Goal: Information Seeking & Learning: Compare options

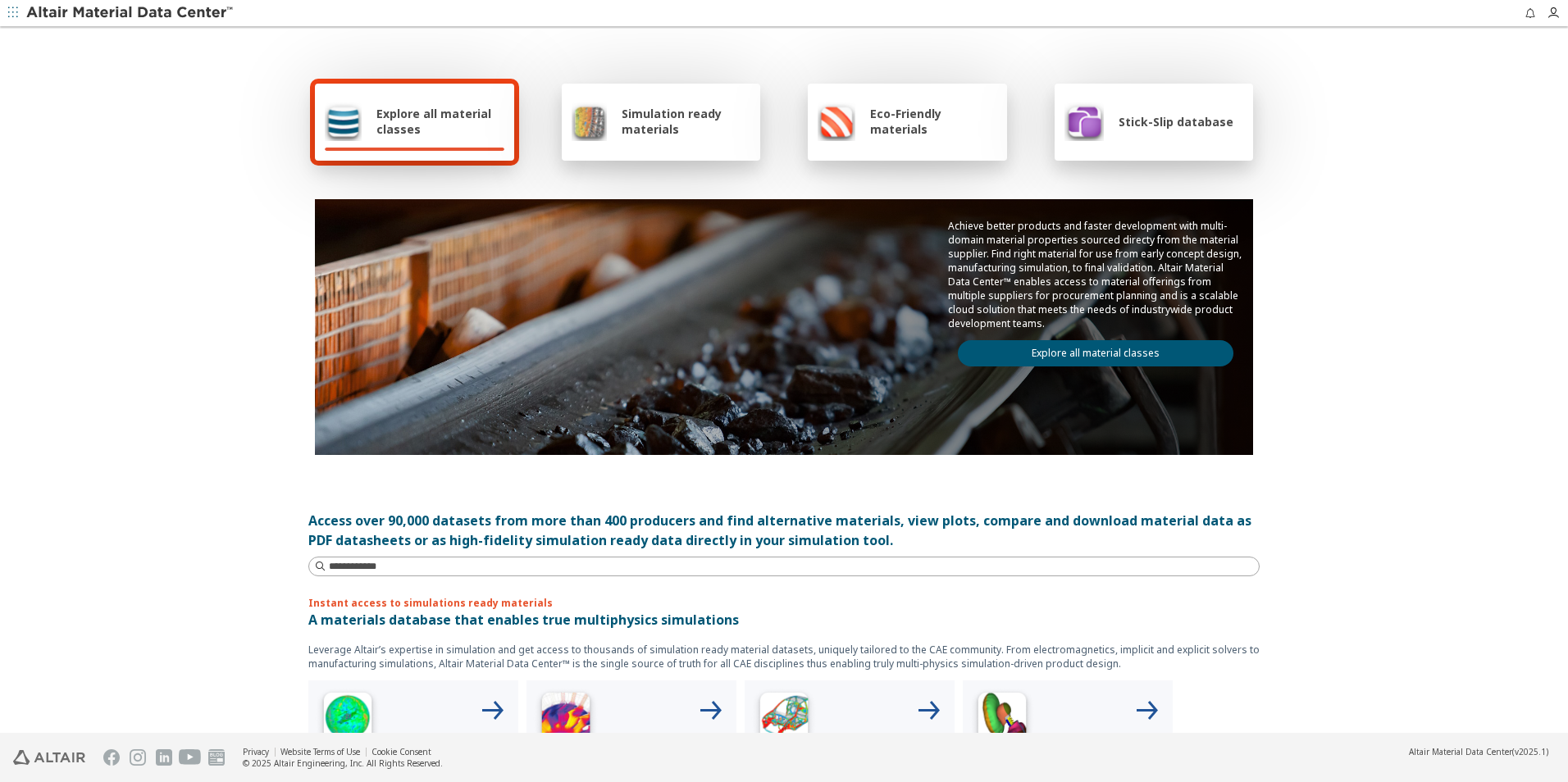
click at [404, 97] on div "Explore all material classes" at bounding box center [414, 122] width 199 height 77
click at [419, 128] on span "Explore all material classes" at bounding box center [440, 122] width 128 height 31
click at [437, 101] on div "Explore all material classes" at bounding box center [414, 122] width 199 height 77
click at [1064, 353] on link "Explore all material classes" at bounding box center [1095, 353] width 276 height 26
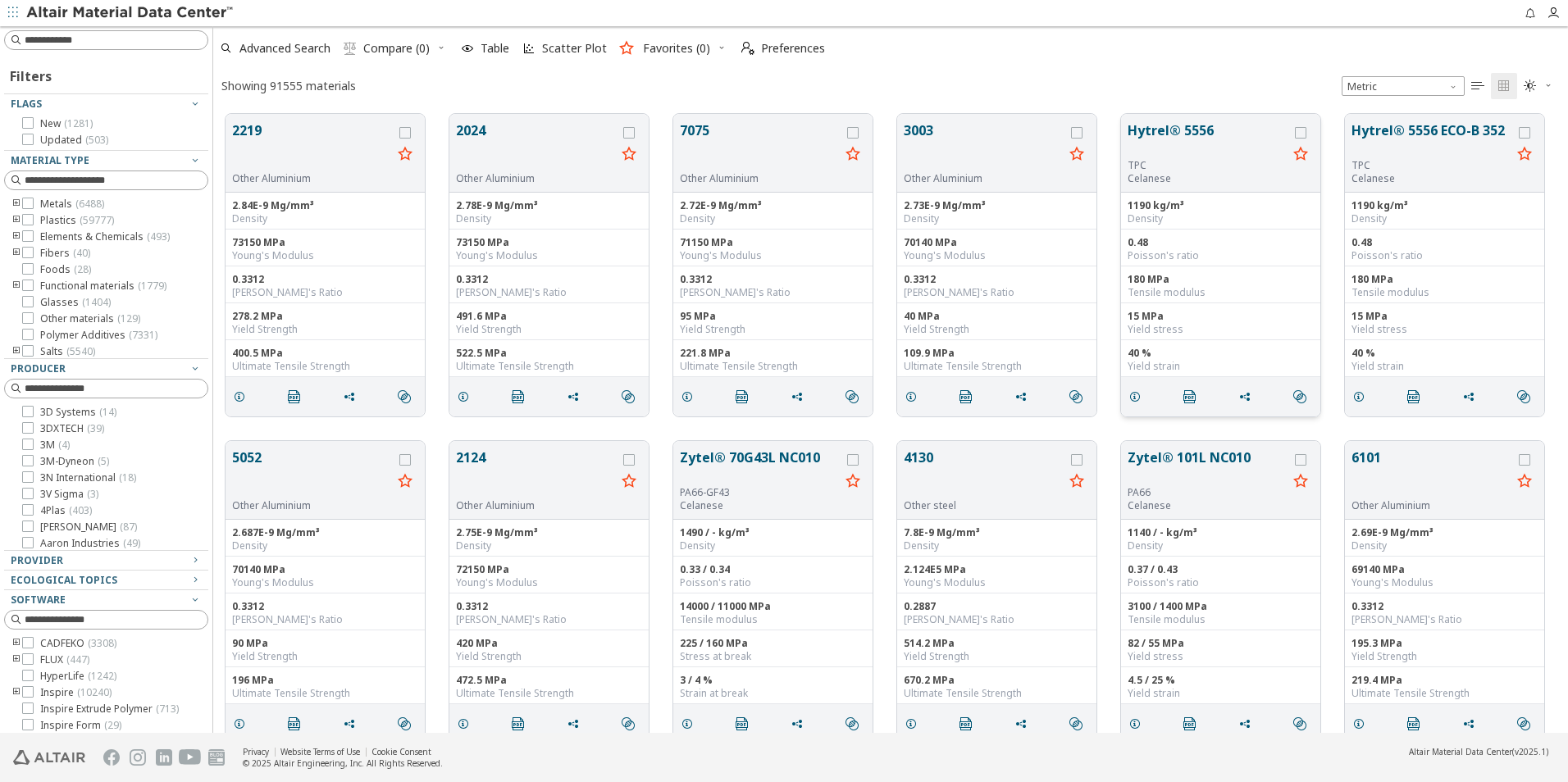
scroll to position [619, 1342]
click at [94, 44] on input at bounding box center [107, 40] width 201 height 18
type input "*****"
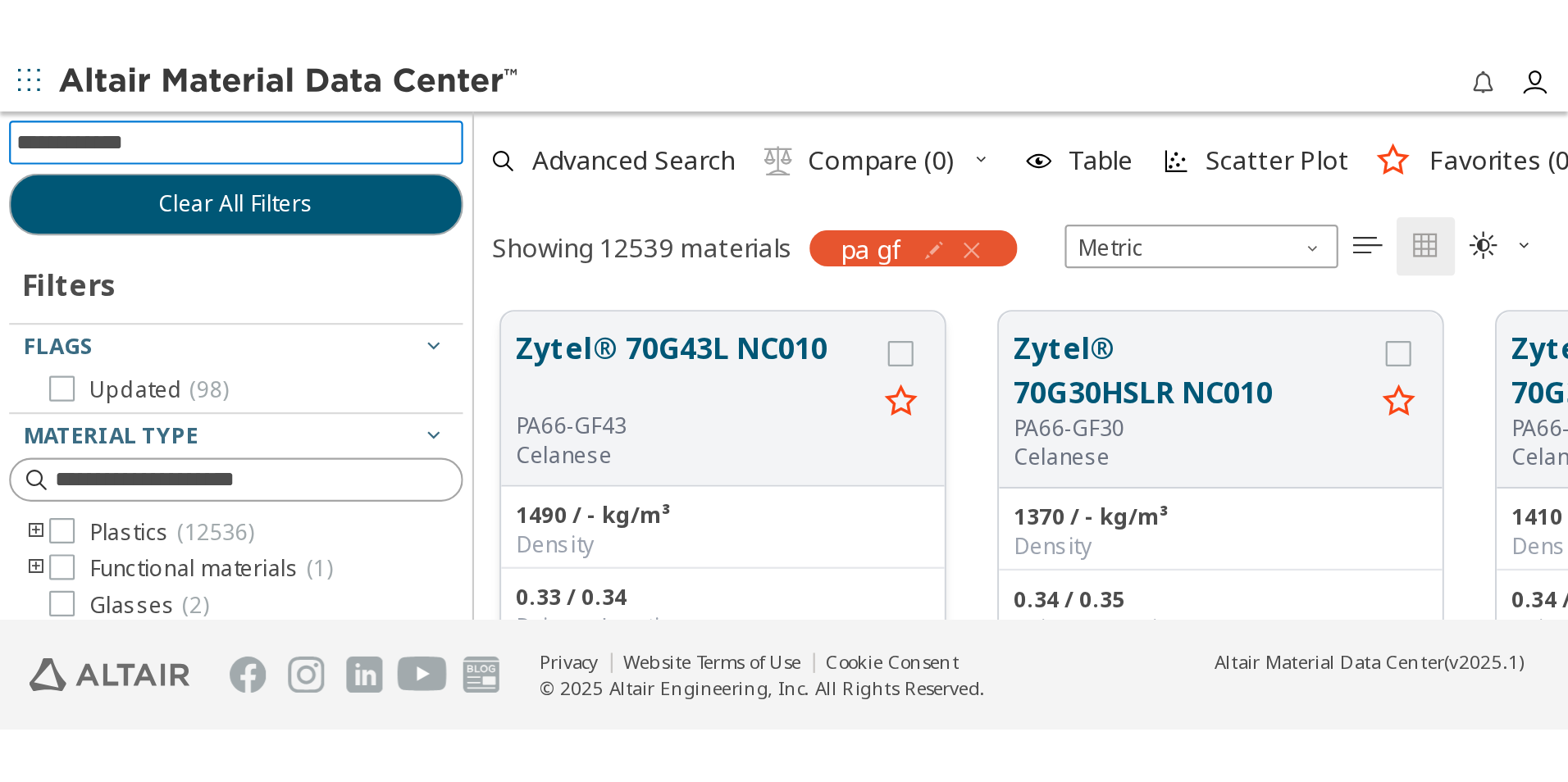
scroll to position [617, 1342]
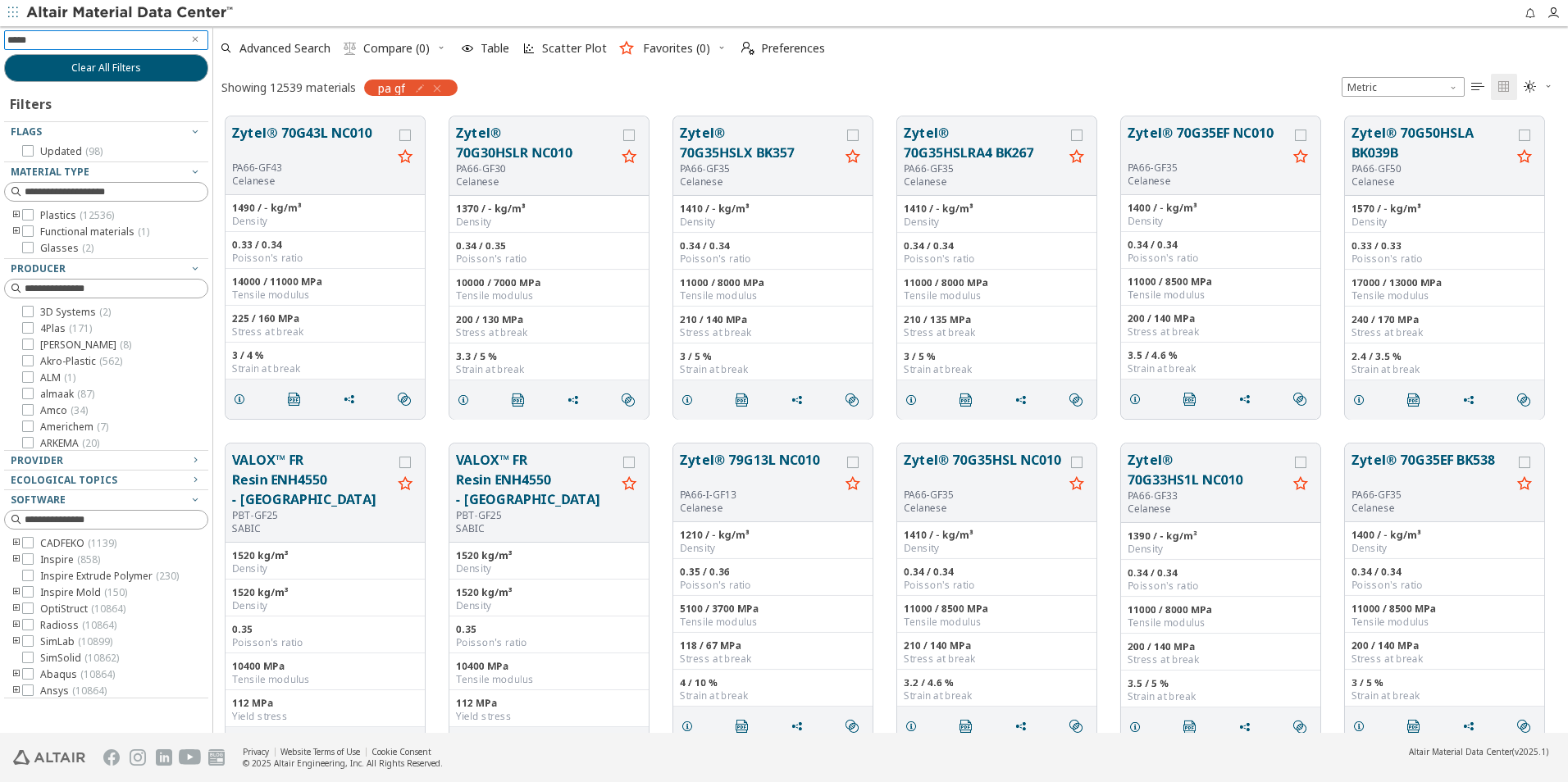
type input "******"
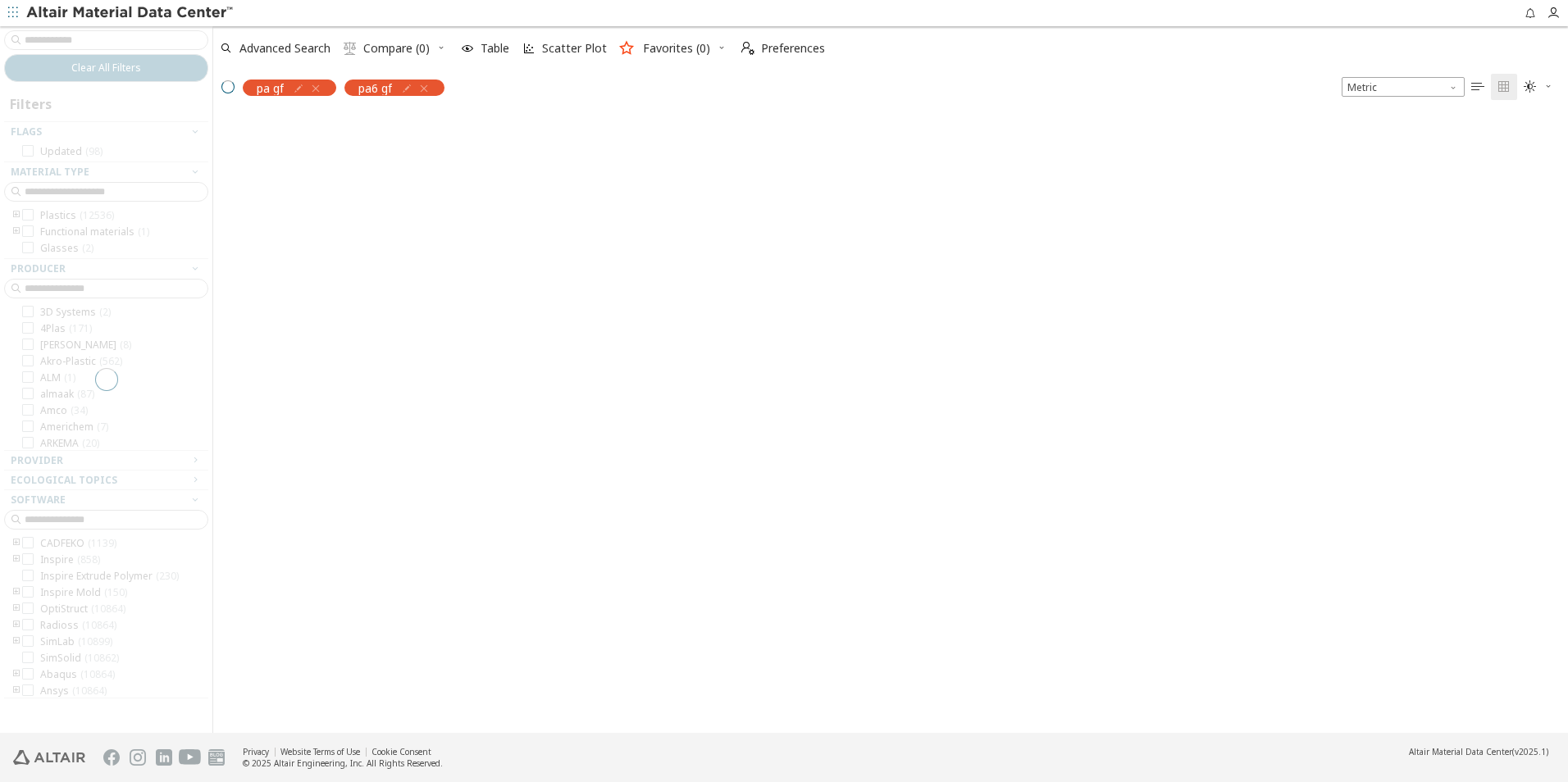
click at [323, 84] on div "pa gf" at bounding box center [289, 87] width 93 height 17
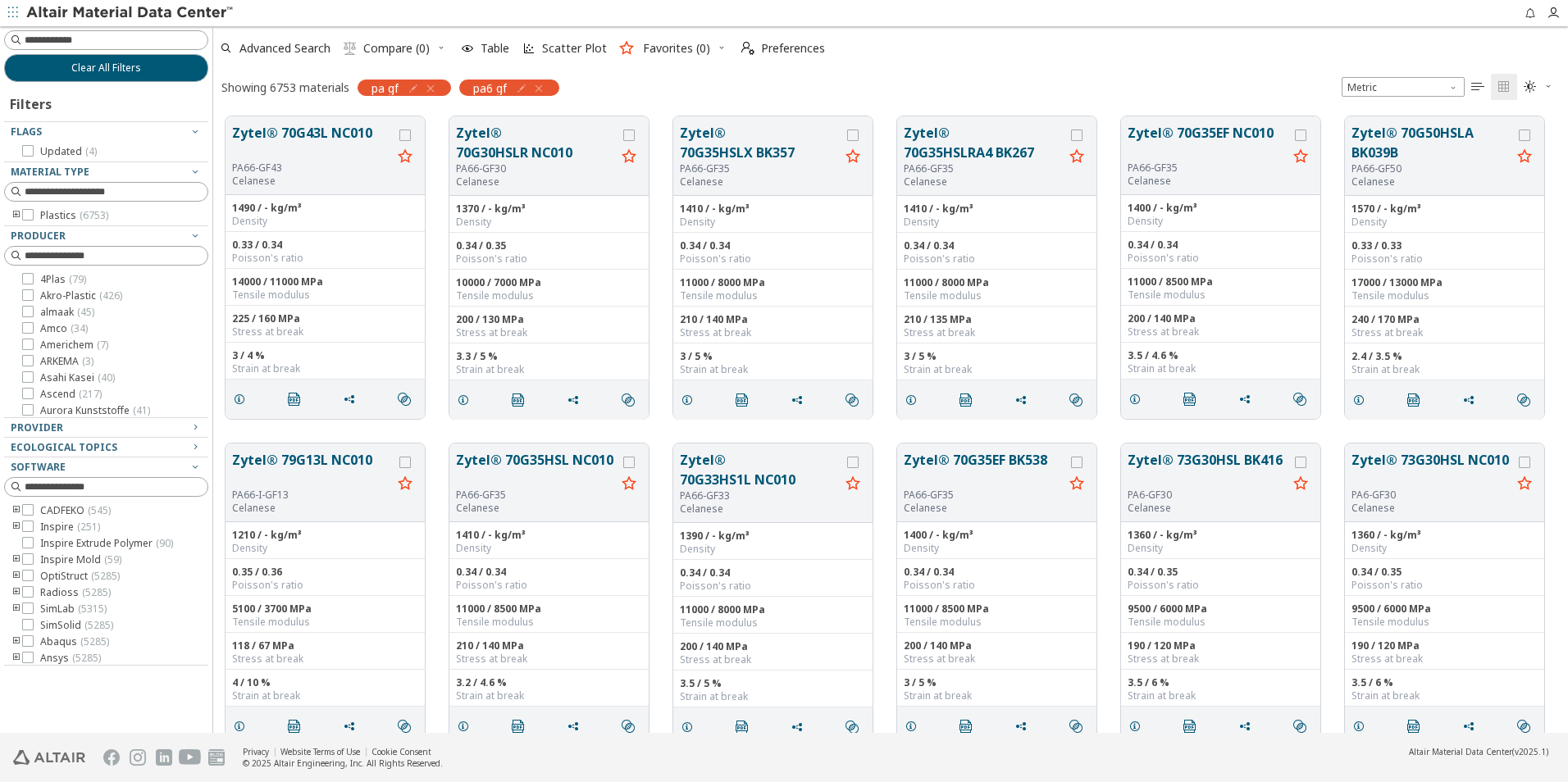
click at [434, 90] on icon "button" at bounding box center [430, 88] width 13 height 13
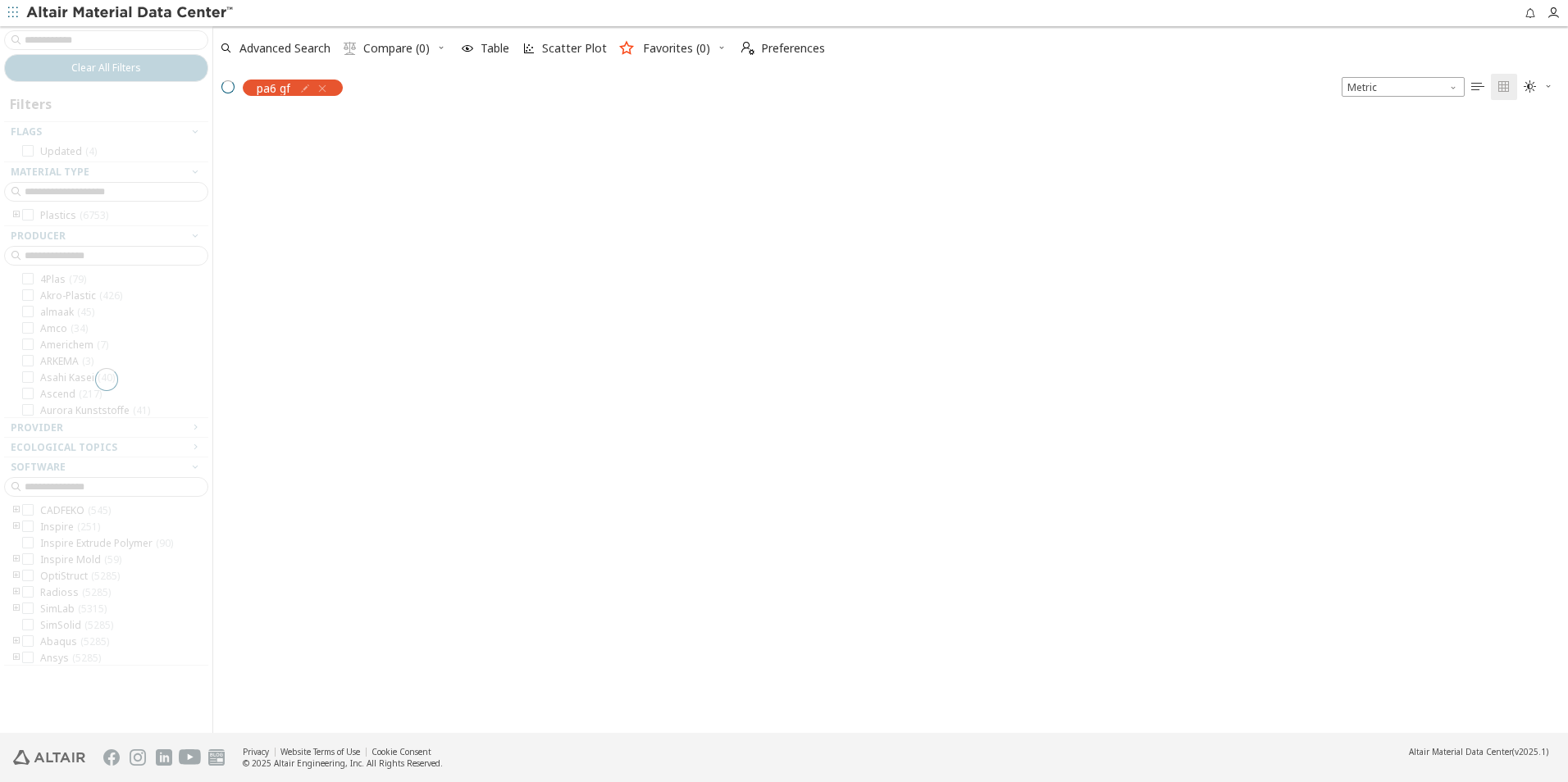
click at [334, 87] on div "pa6 gf" at bounding box center [282, 87] width 137 height 35
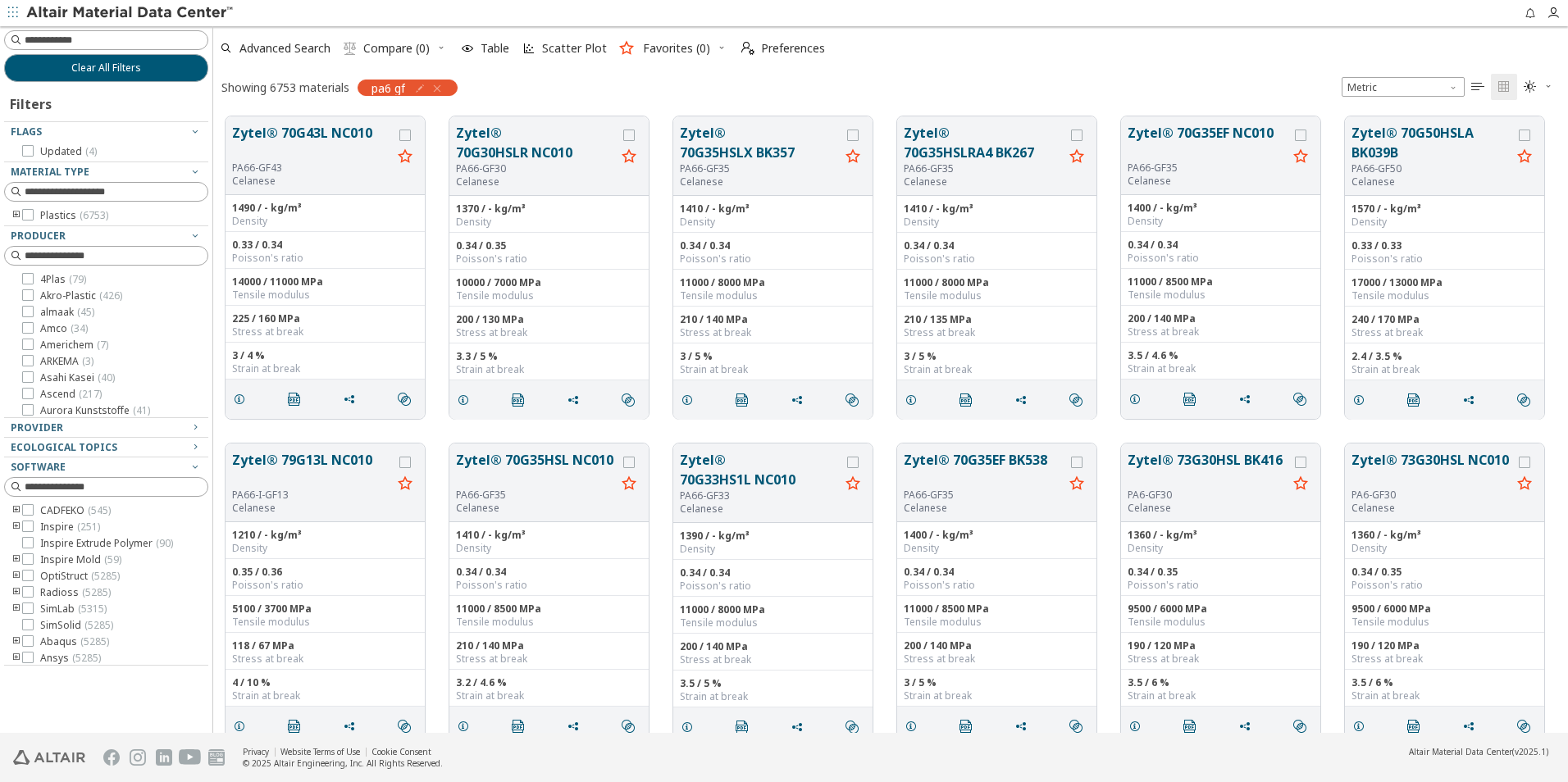
click at [446, 87] on div "pa6 gf" at bounding box center [407, 87] width 100 height 17
click at [441, 87] on icon "button" at bounding box center [437, 88] width 13 height 13
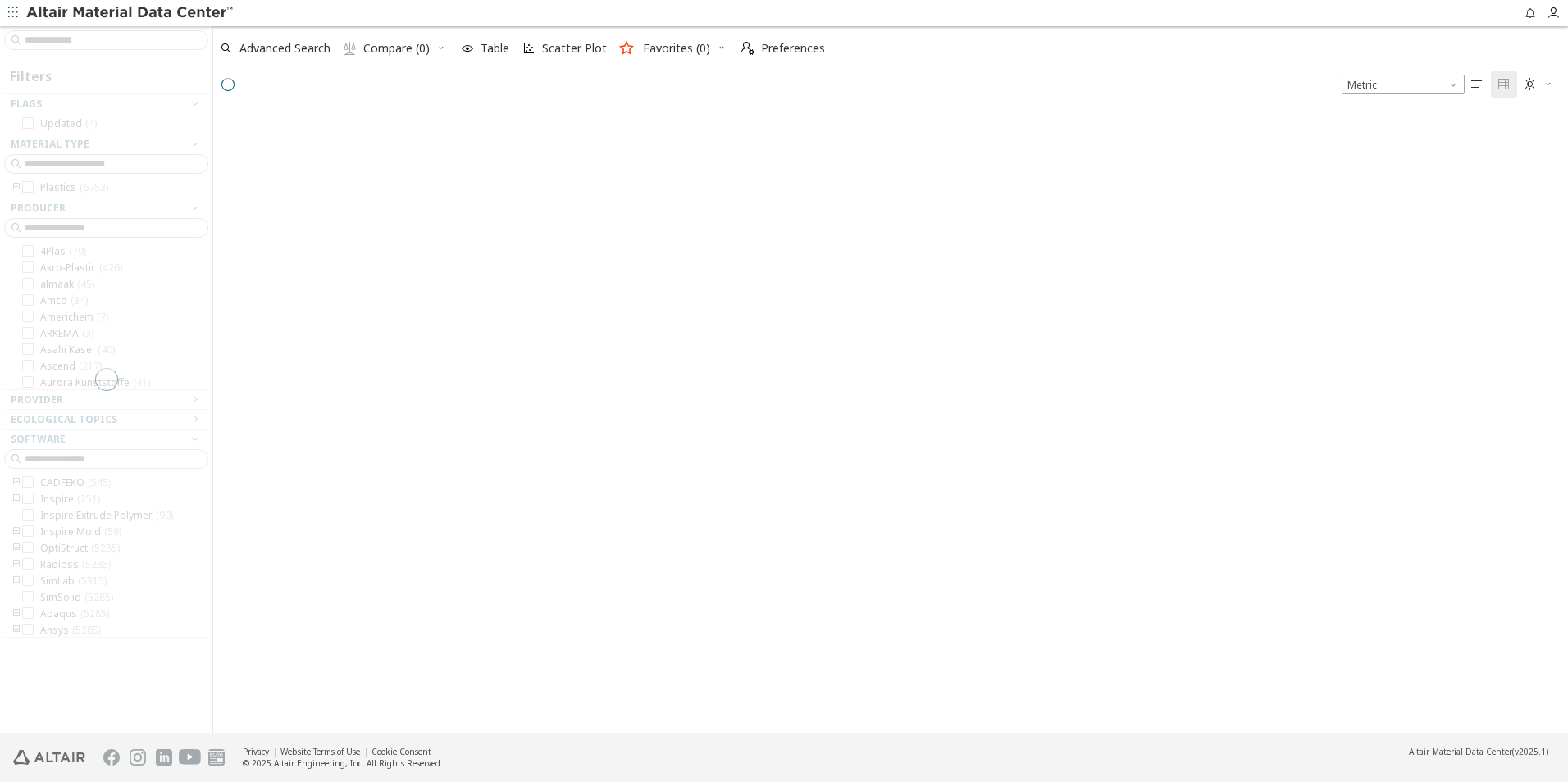
click at [172, 37] on div at bounding box center [106, 379] width 212 height 707
click at [165, 39] on div at bounding box center [106, 379] width 212 height 707
click at [165, 42] on input at bounding box center [116, 40] width 183 height 17
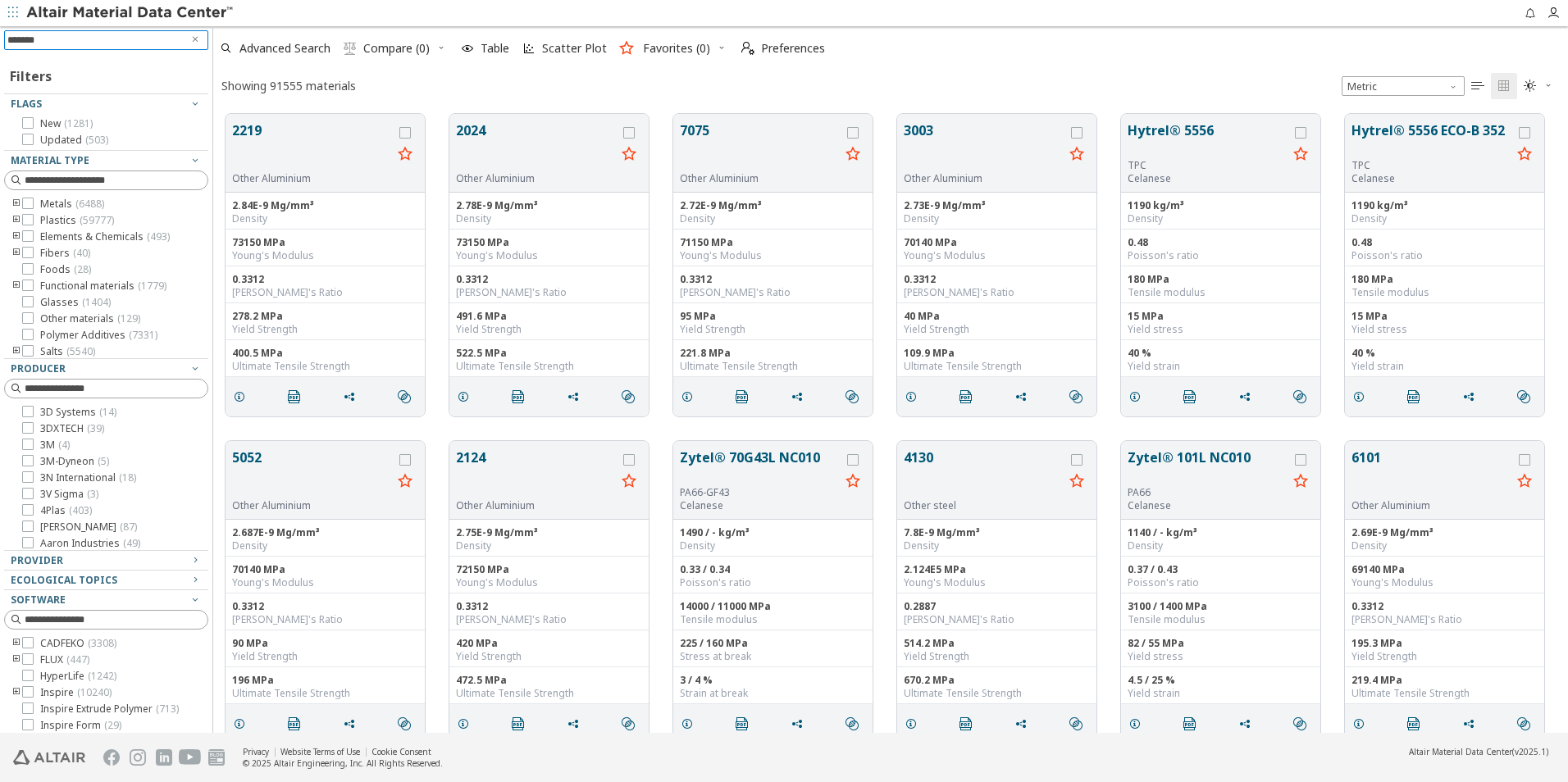
type input "********"
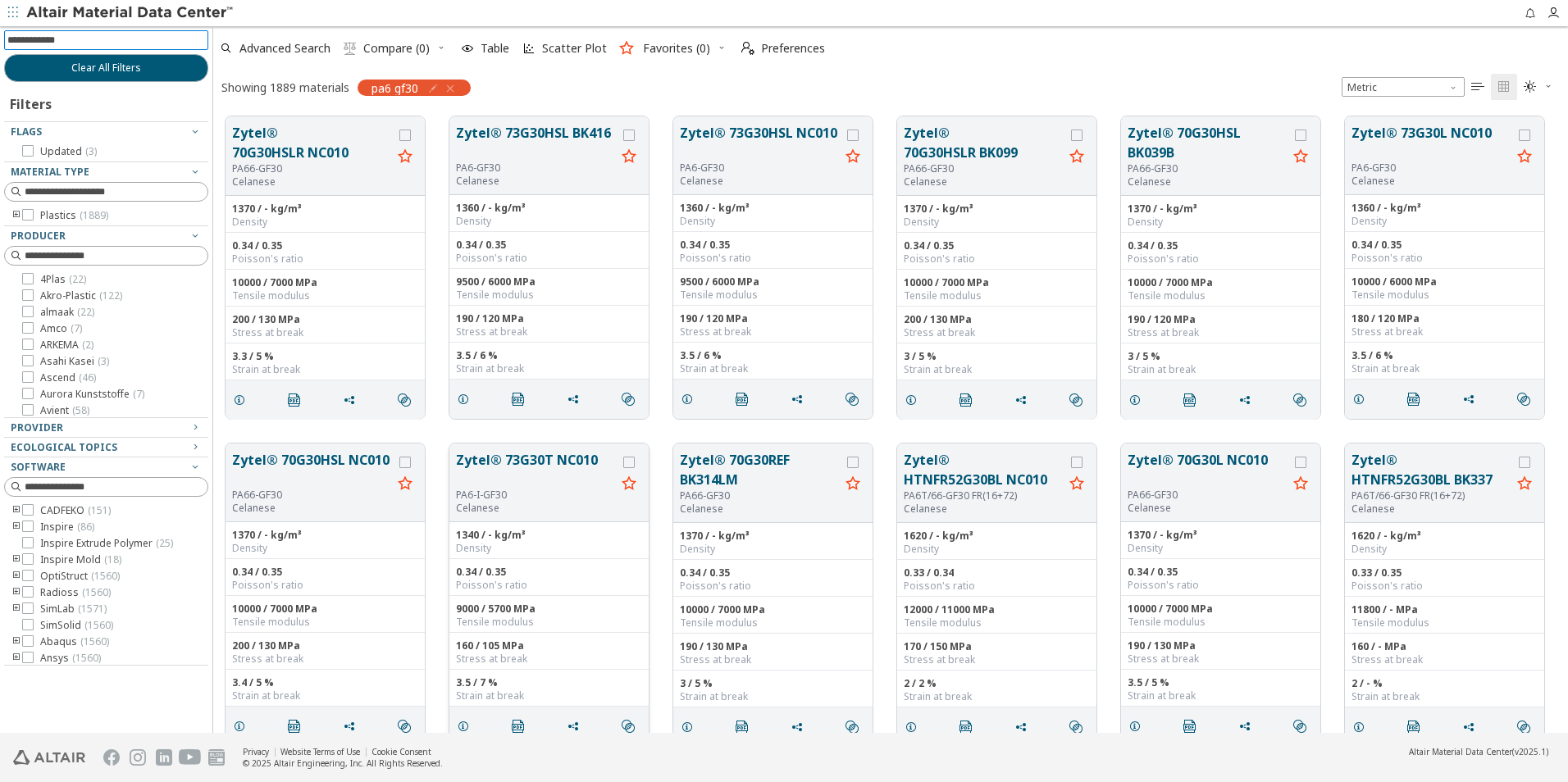
scroll to position [617, 1342]
click at [1435, 151] on button "Zytel® 73G30L NC010" at bounding box center [1431, 142] width 160 height 38
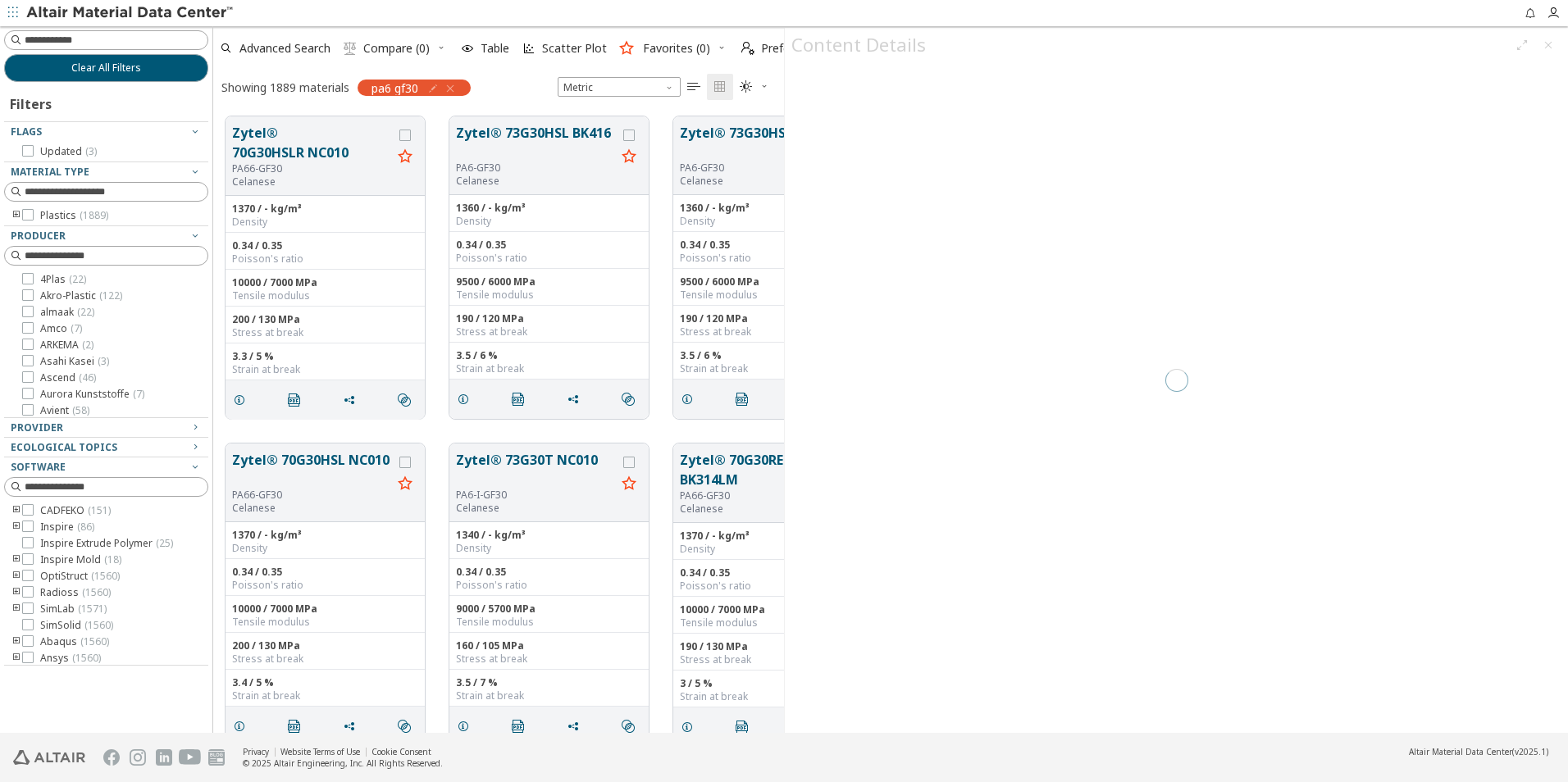
scroll to position [617, 558]
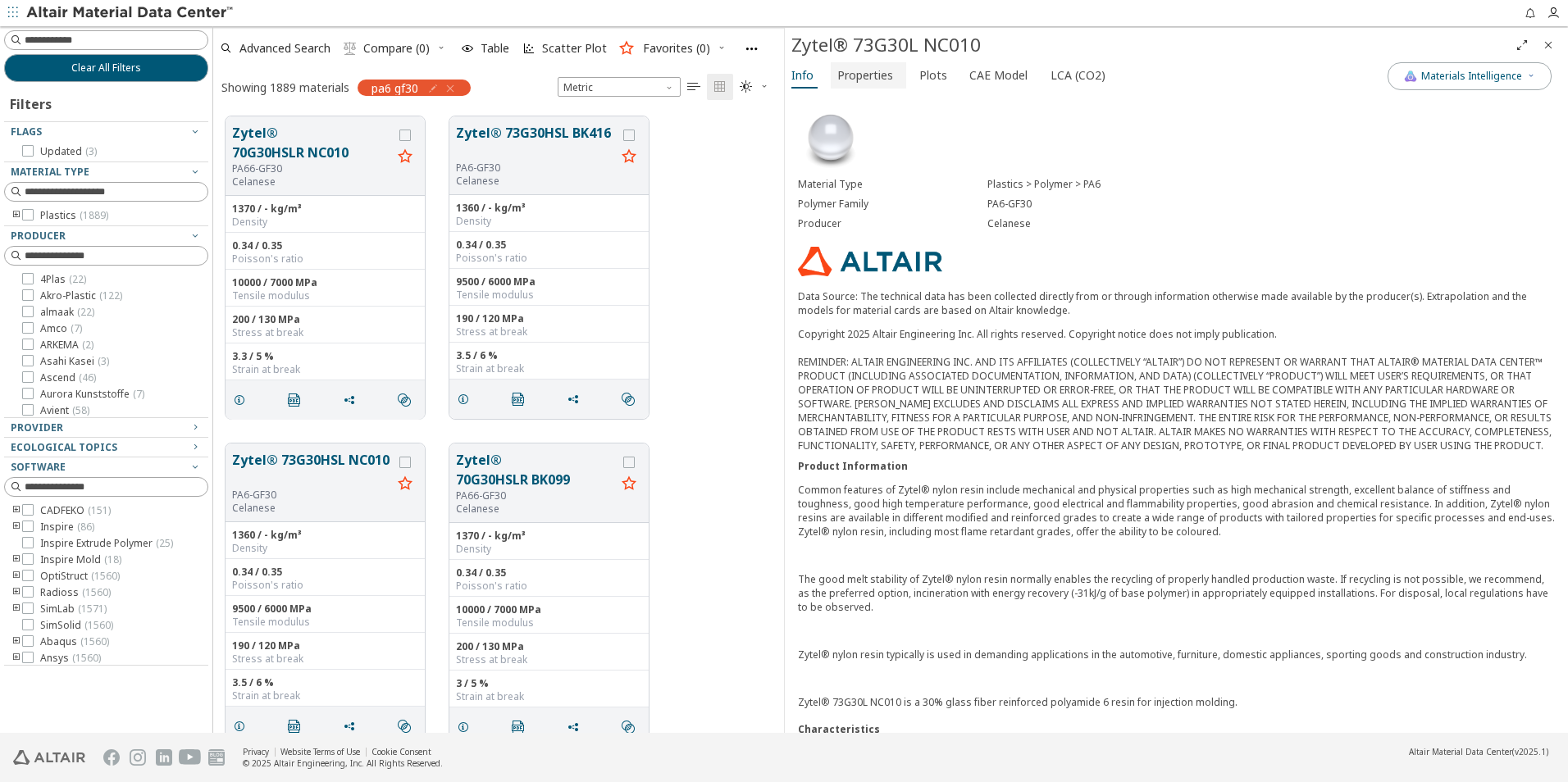
click at [870, 81] on span "Properties" at bounding box center [865, 76] width 56 height 26
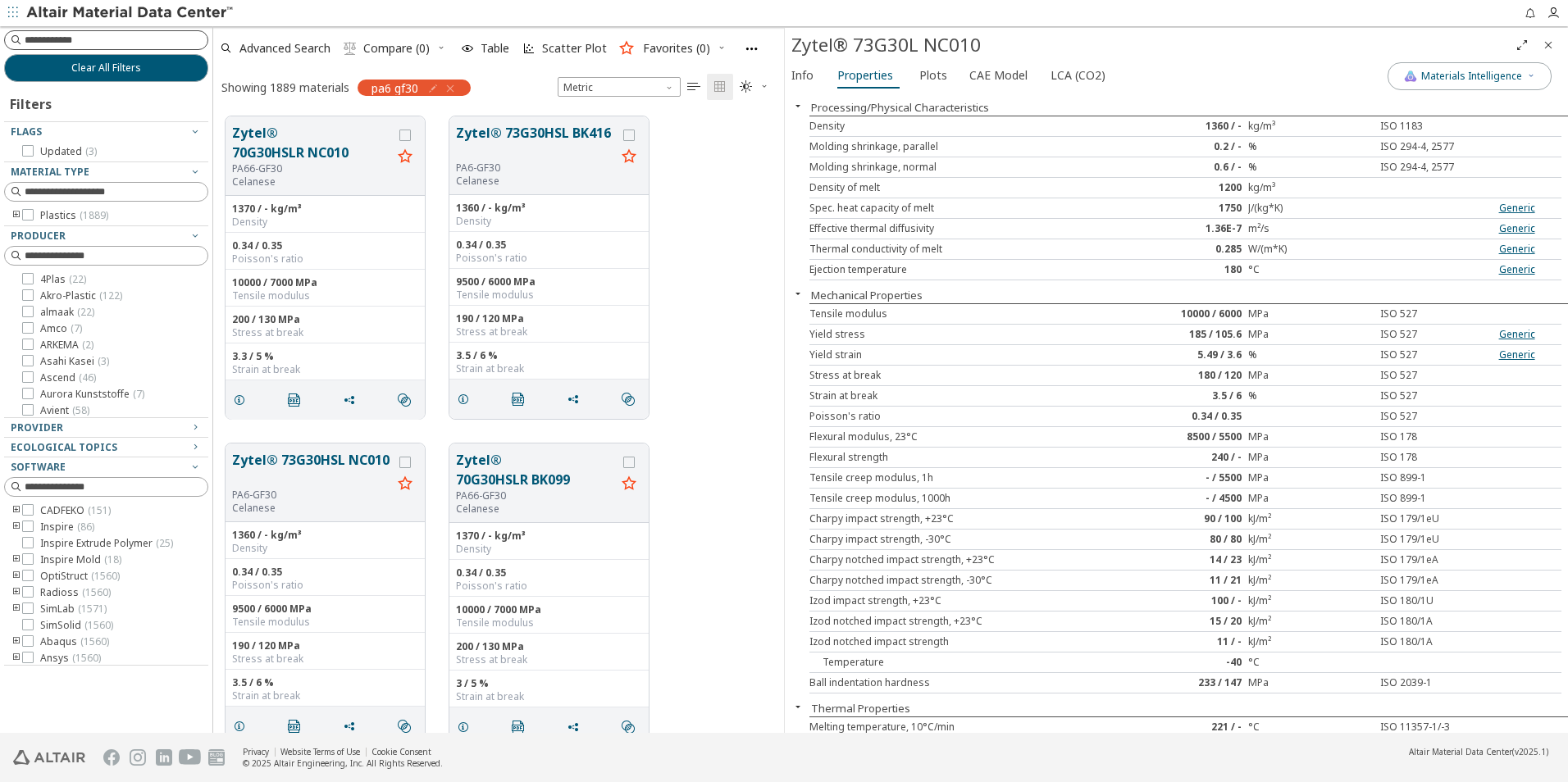
click at [108, 38] on input at bounding box center [116, 40] width 183 height 17
type input "**********"
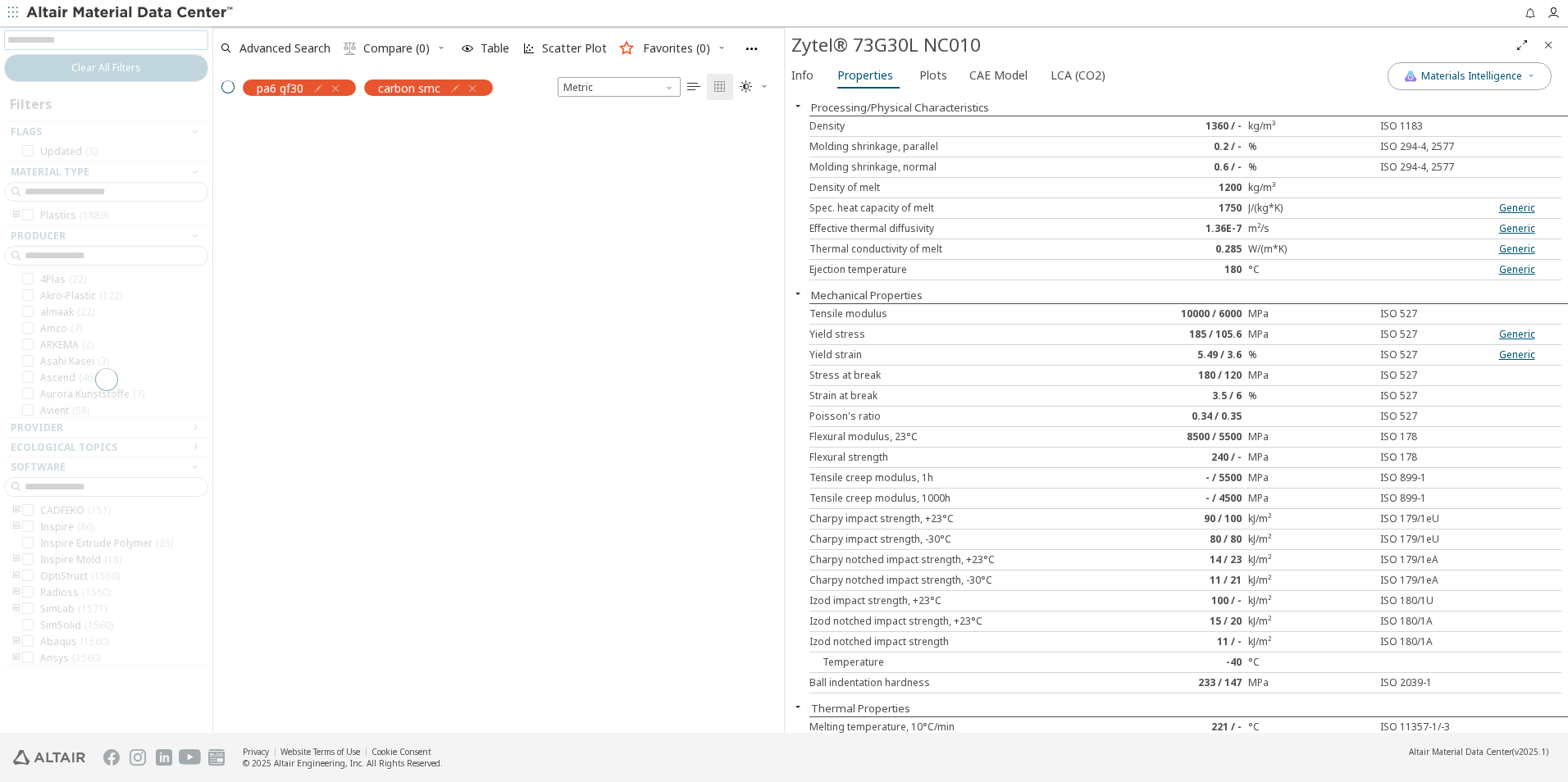
scroll to position [13, 13]
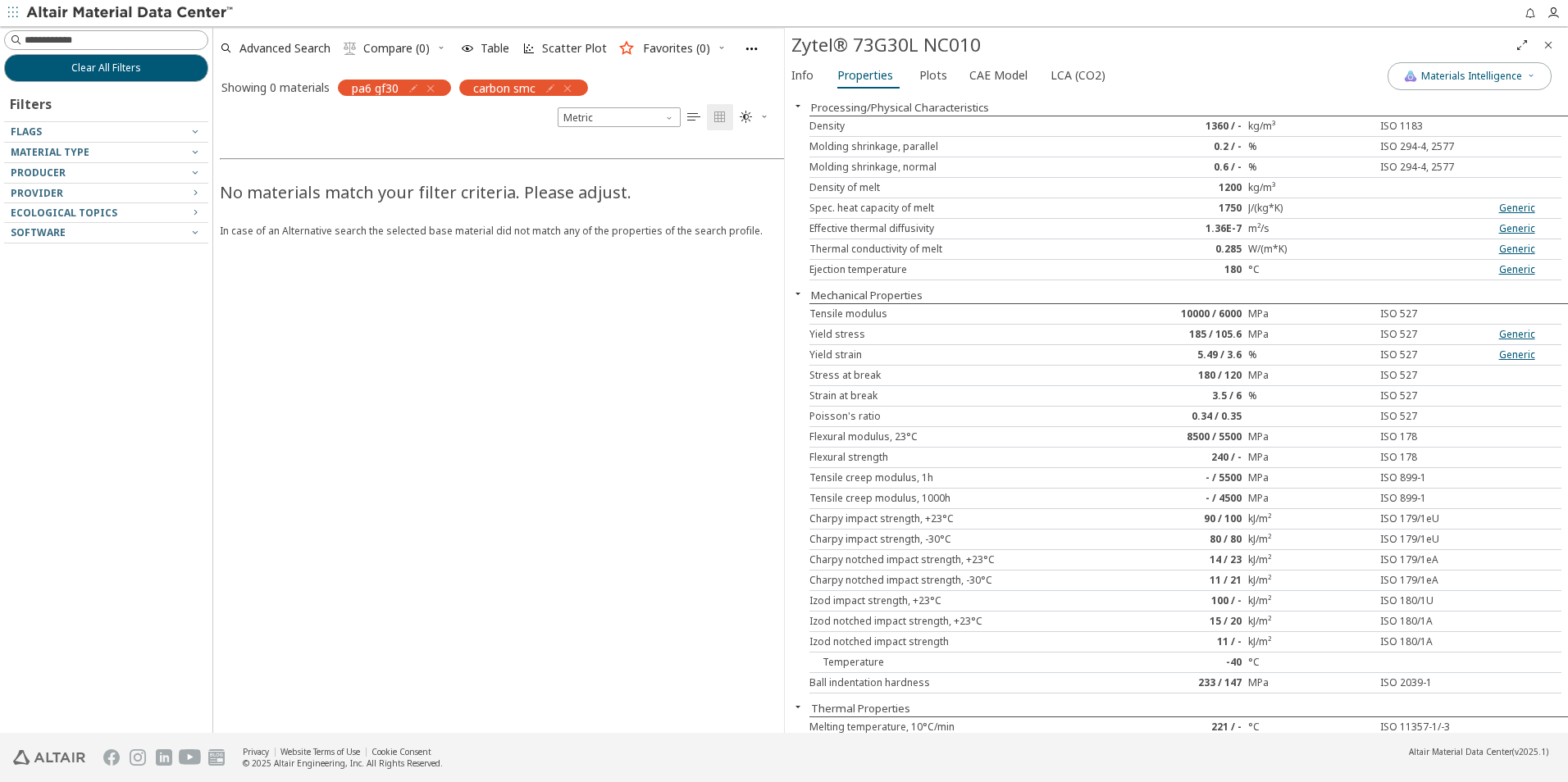
click at [430, 83] on icon "button" at bounding box center [430, 88] width 13 height 13
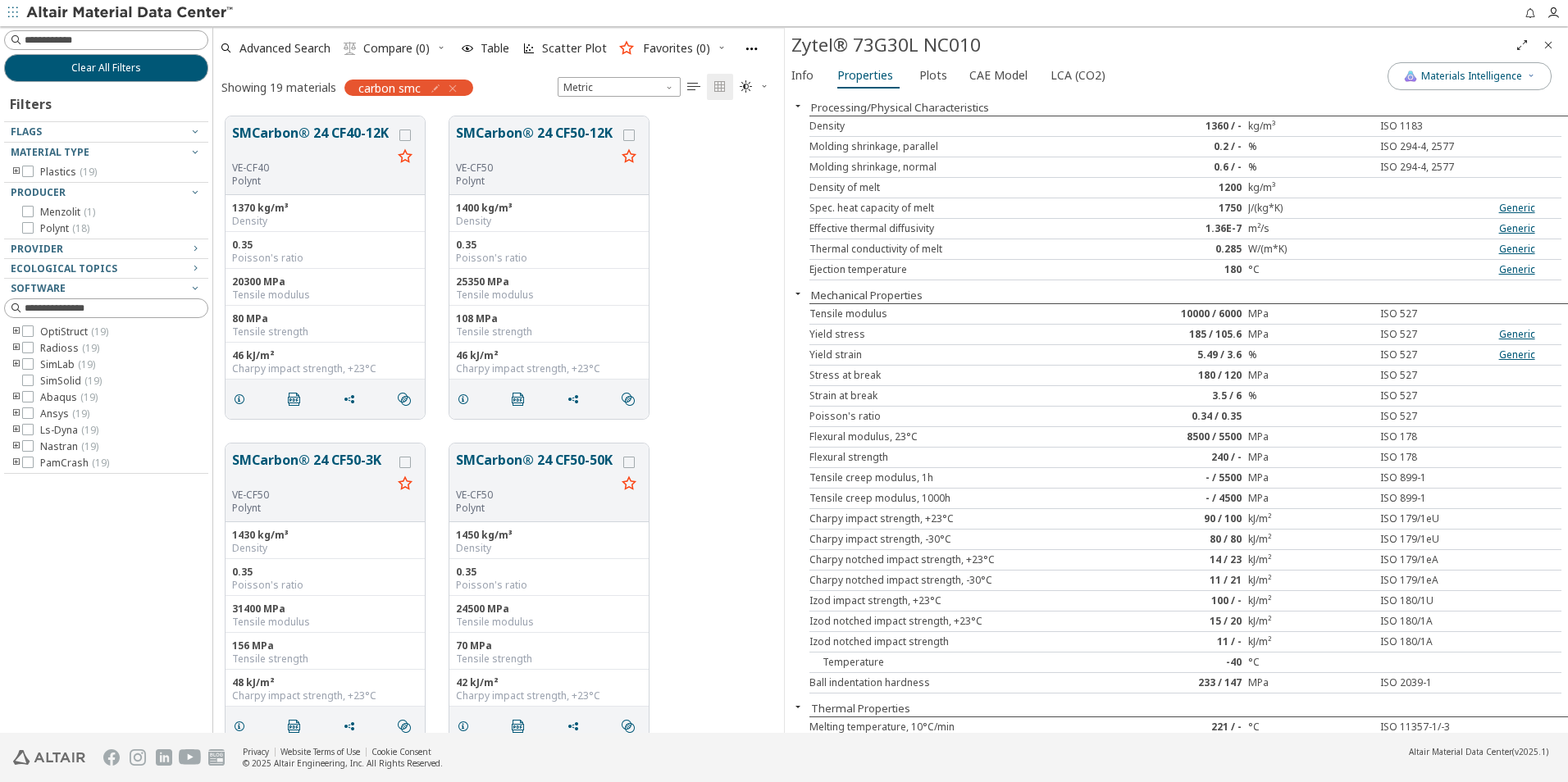
scroll to position [617, 558]
click at [297, 161] on button "SMCarbon® 24 CF40-12K" at bounding box center [312, 142] width 160 height 38
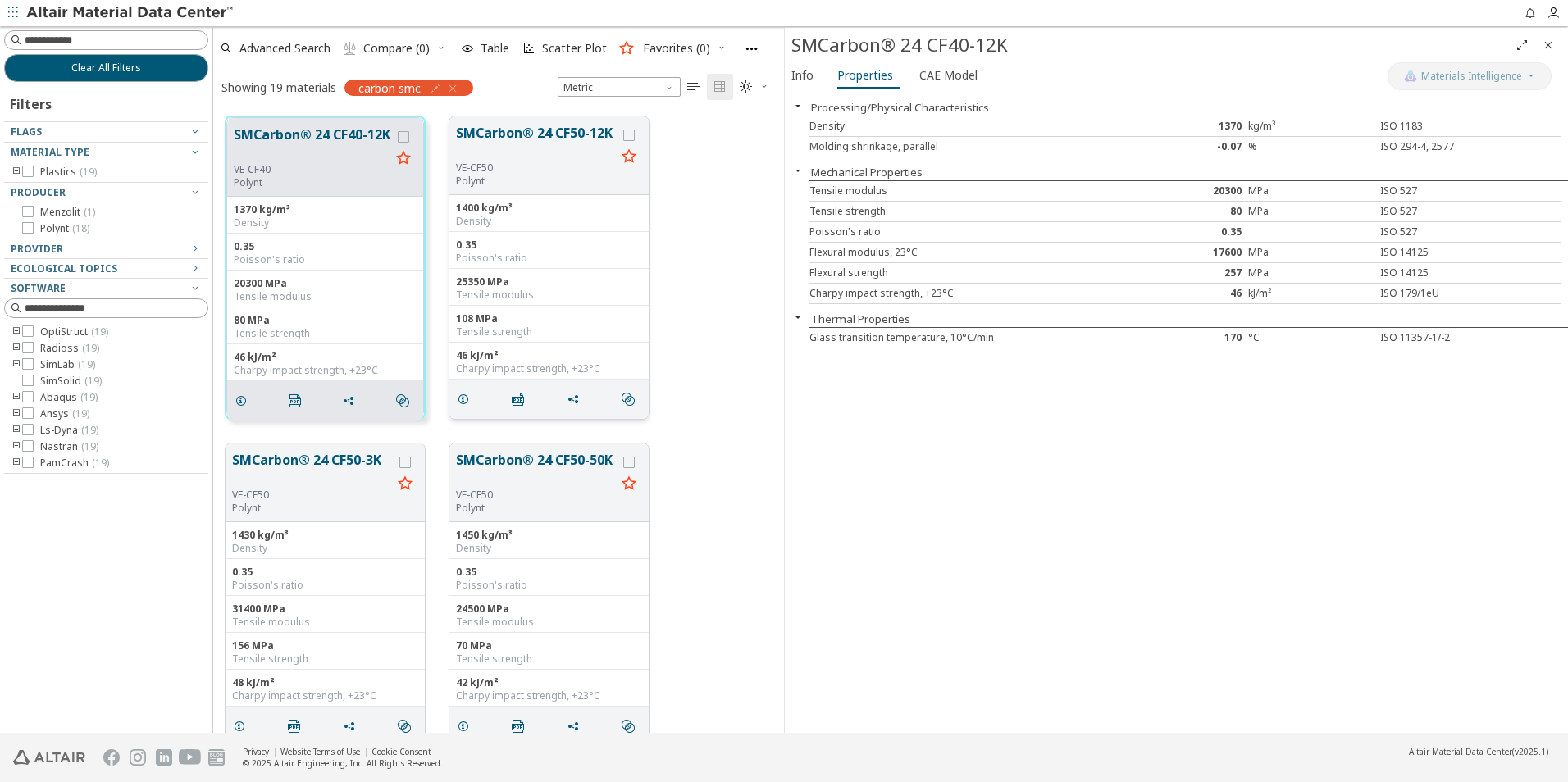
click at [560, 177] on p "Polynt" at bounding box center [536, 181] width 160 height 13
click at [569, 157] on button "SMCarbon® 24 CF50-12K" at bounding box center [536, 142] width 160 height 38
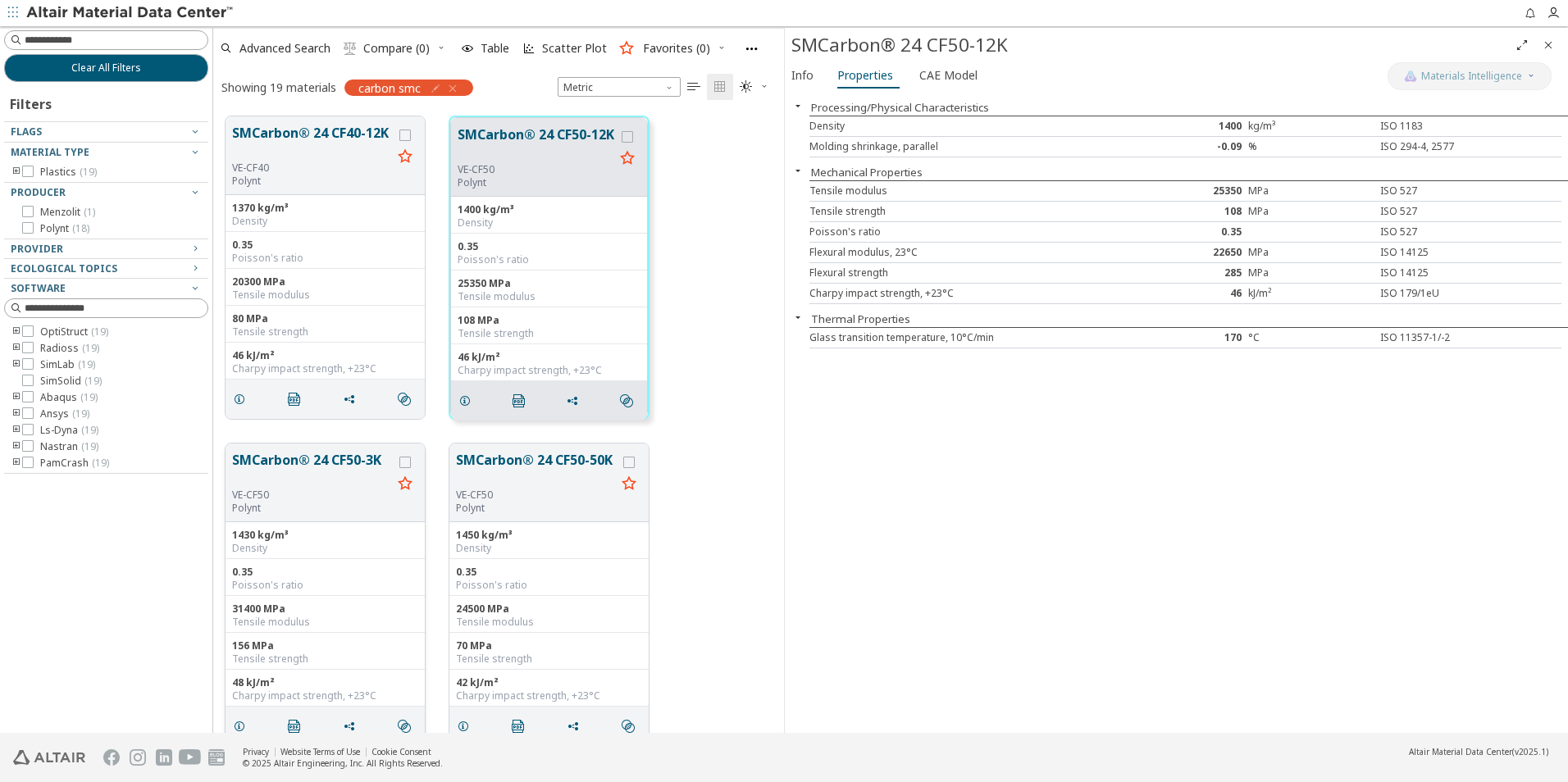
click at [337, 495] on div "VE-CF50" at bounding box center [312, 495] width 160 height 13
click at [324, 486] on button "SMCarbon® 24 CF50-3K" at bounding box center [312, 470] width 160 height 38
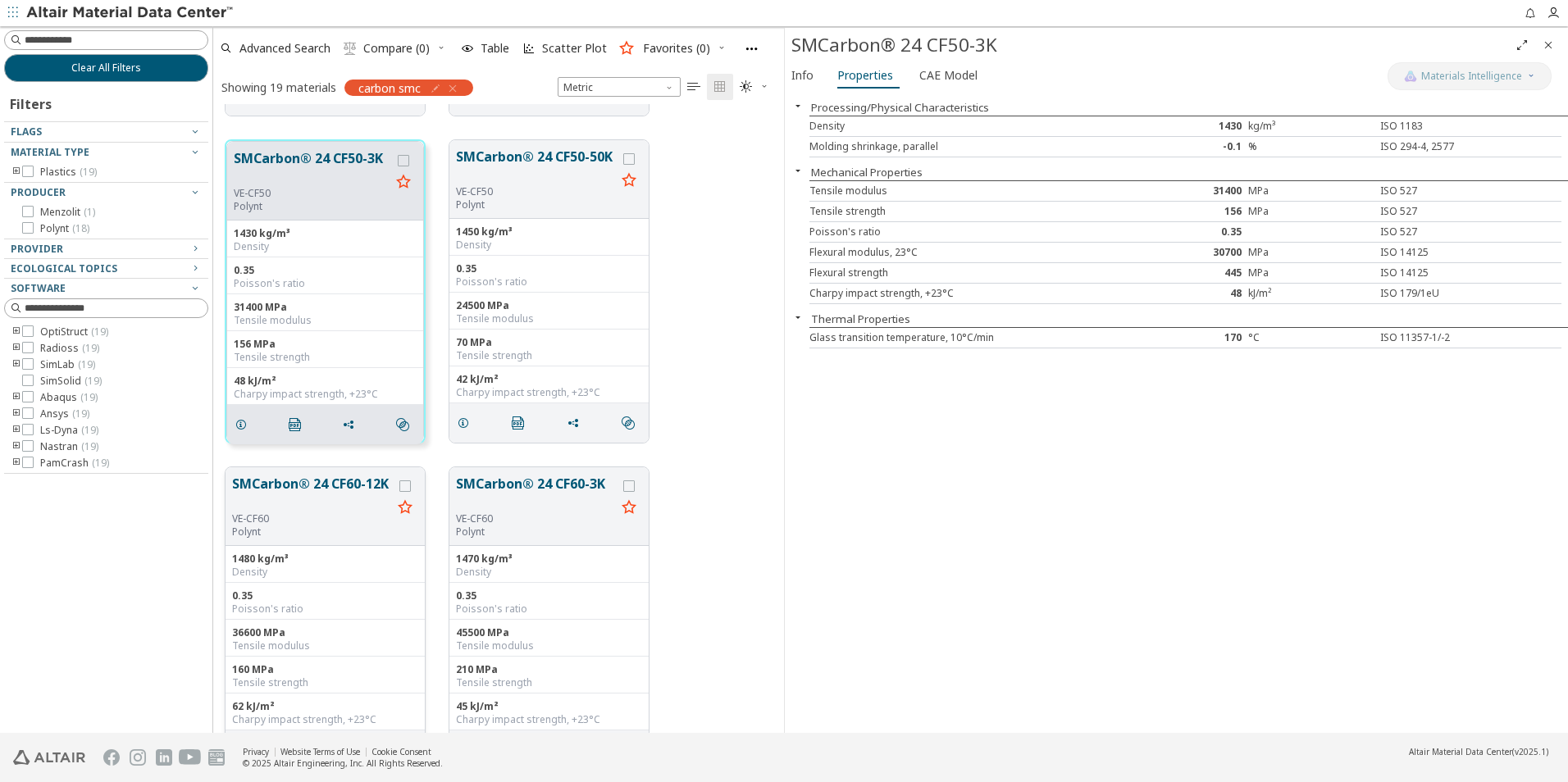
scroll to position [328, 0]
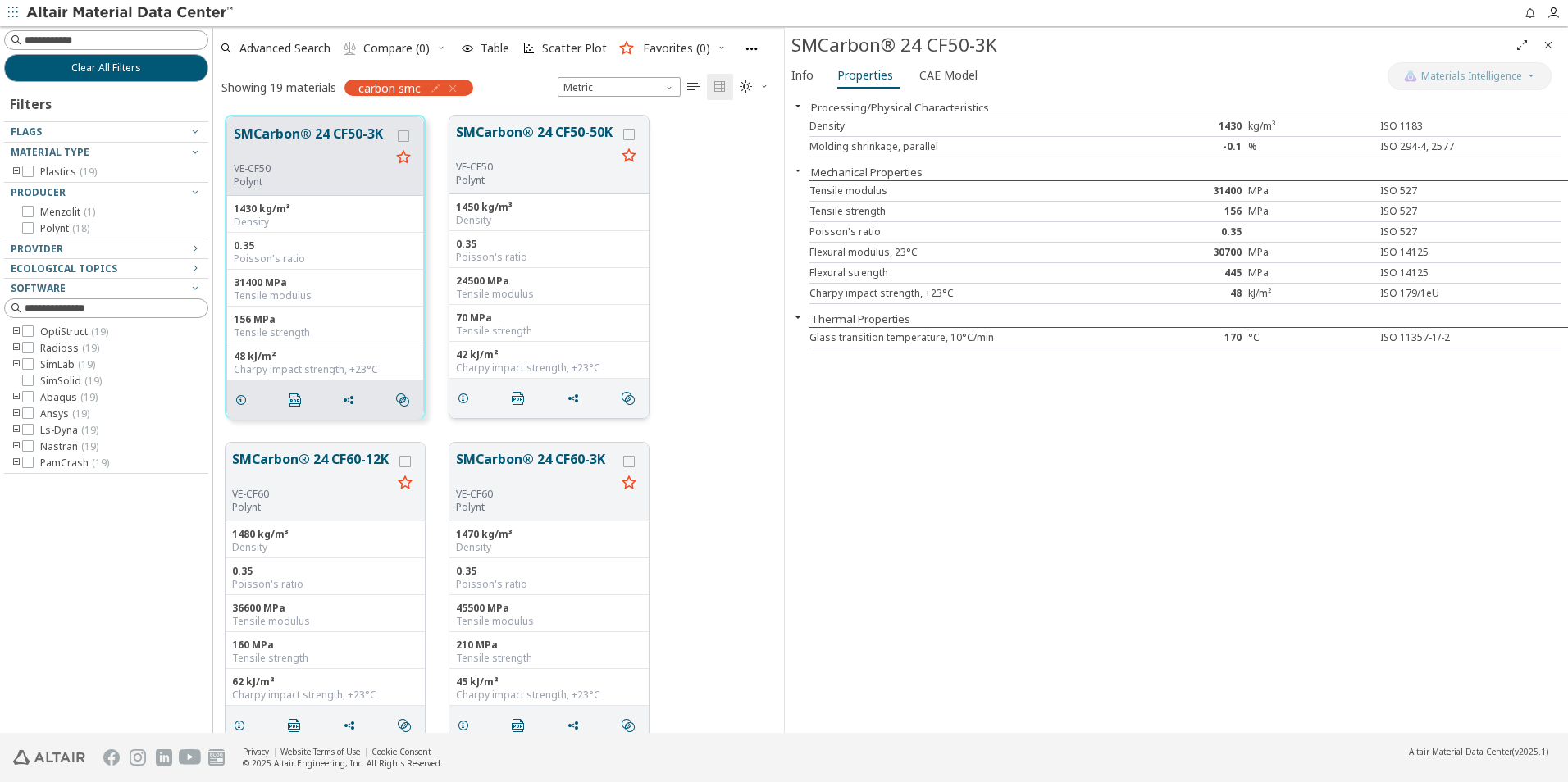
click at [547, 162] on div "VE-CF50" at bounding box center [536, 167] width 160 height 13
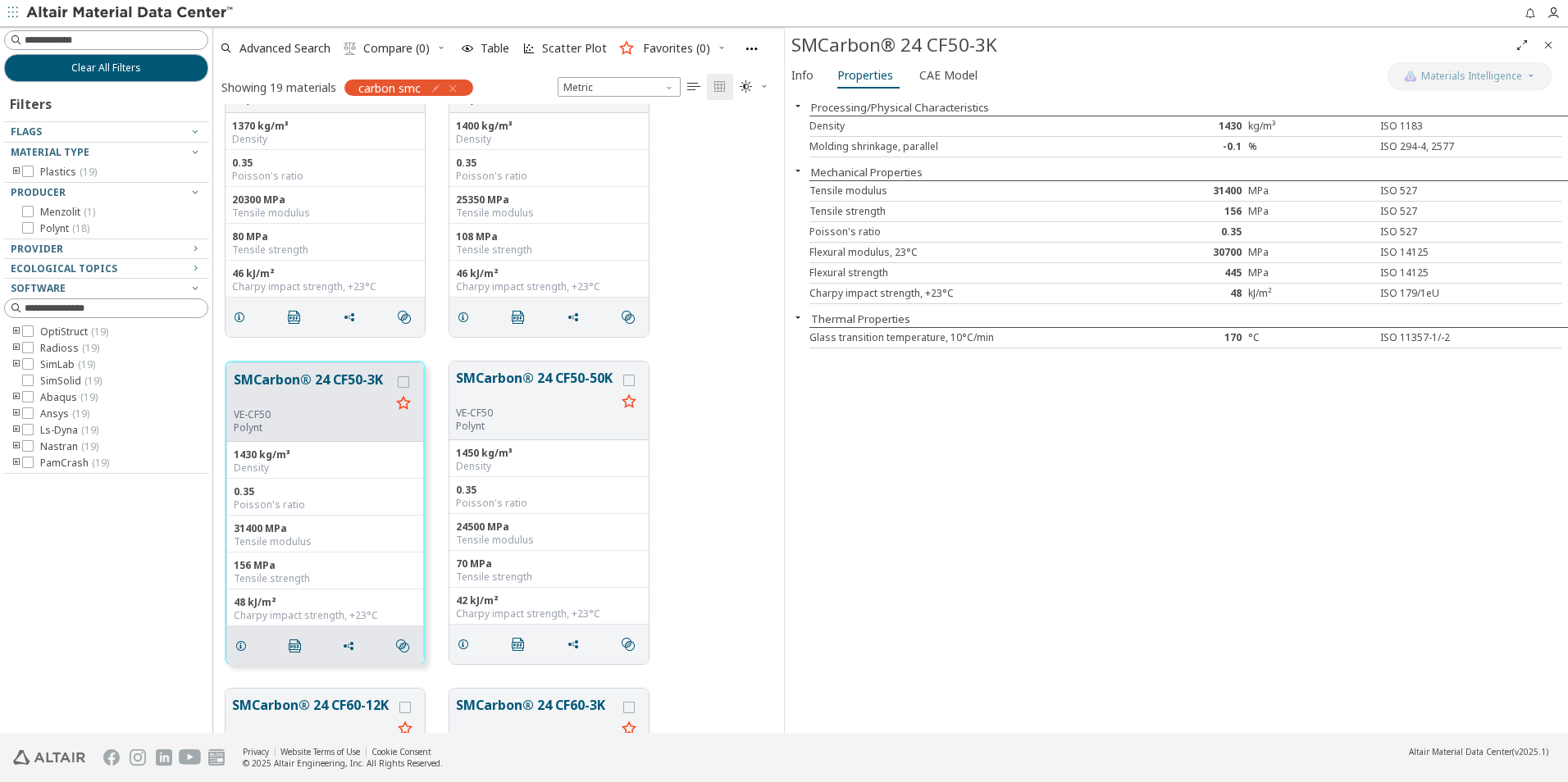
scroll to position [617, 558]
click at [126, 43] on input at bounding box center [116, 40] width 183 height 17
type input "****"
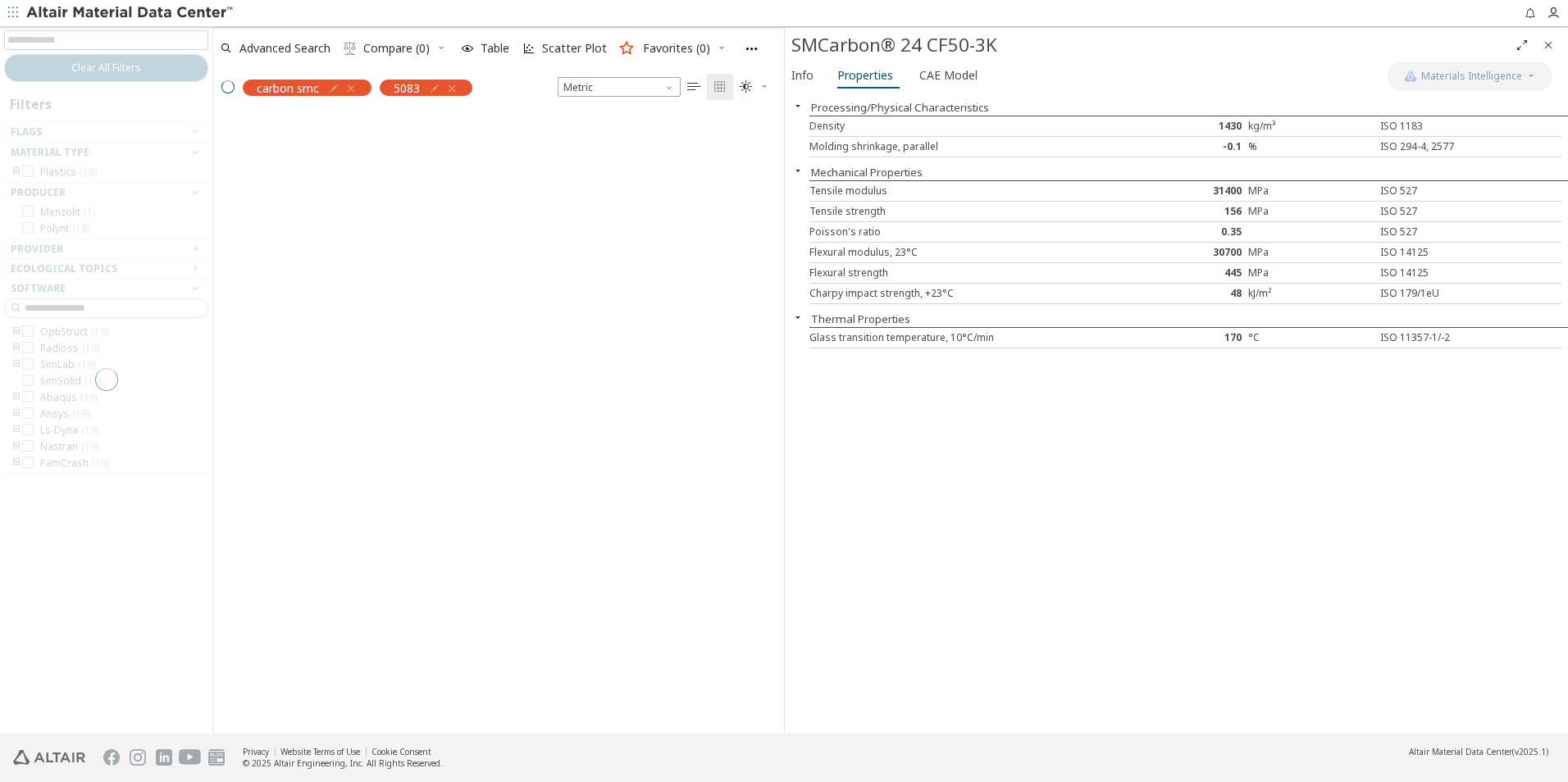
scroll to position [13, 13]
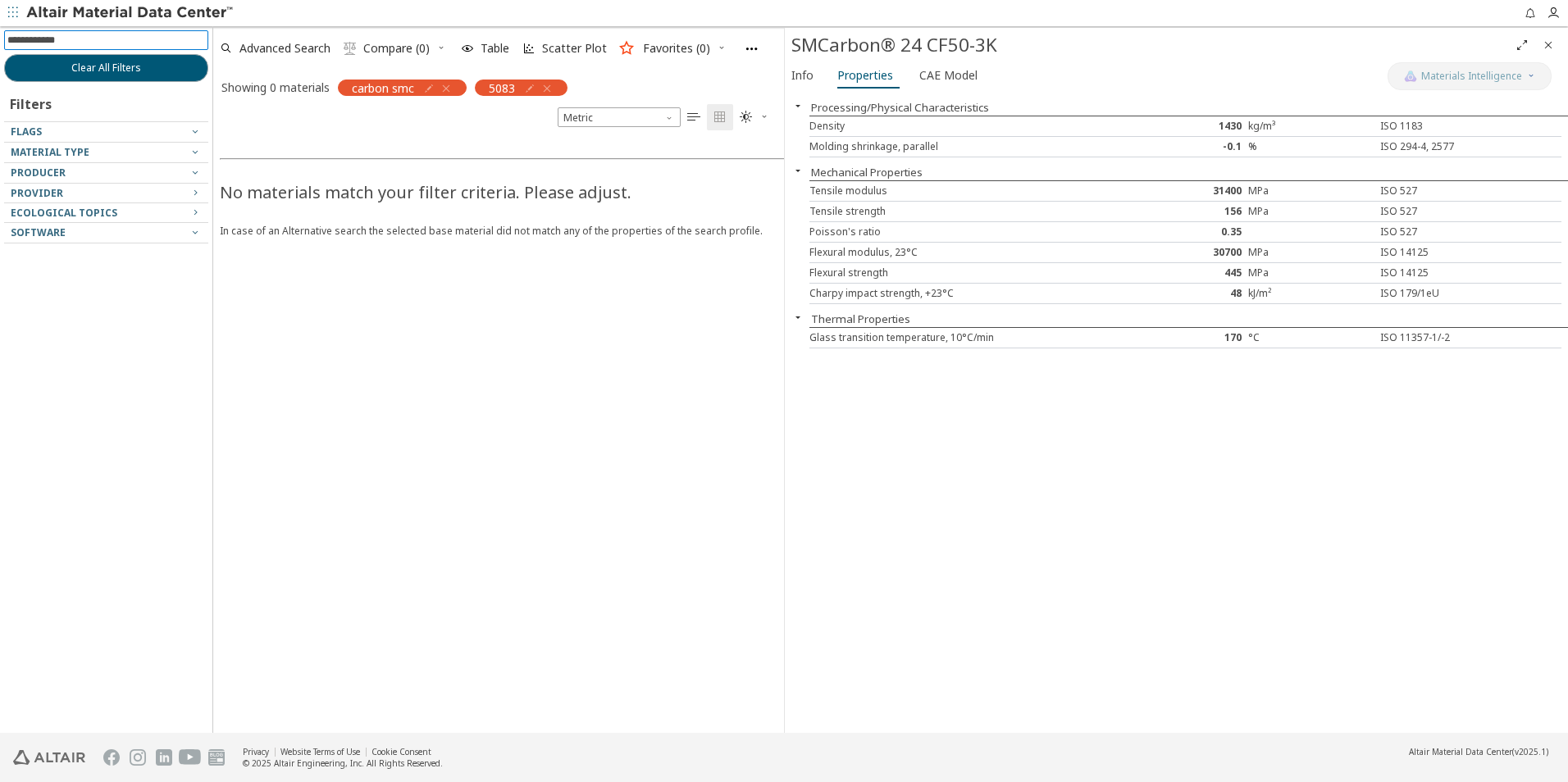
click at [450, 90] on icon "button" at bounding box center [445, 88] width 13 height 13
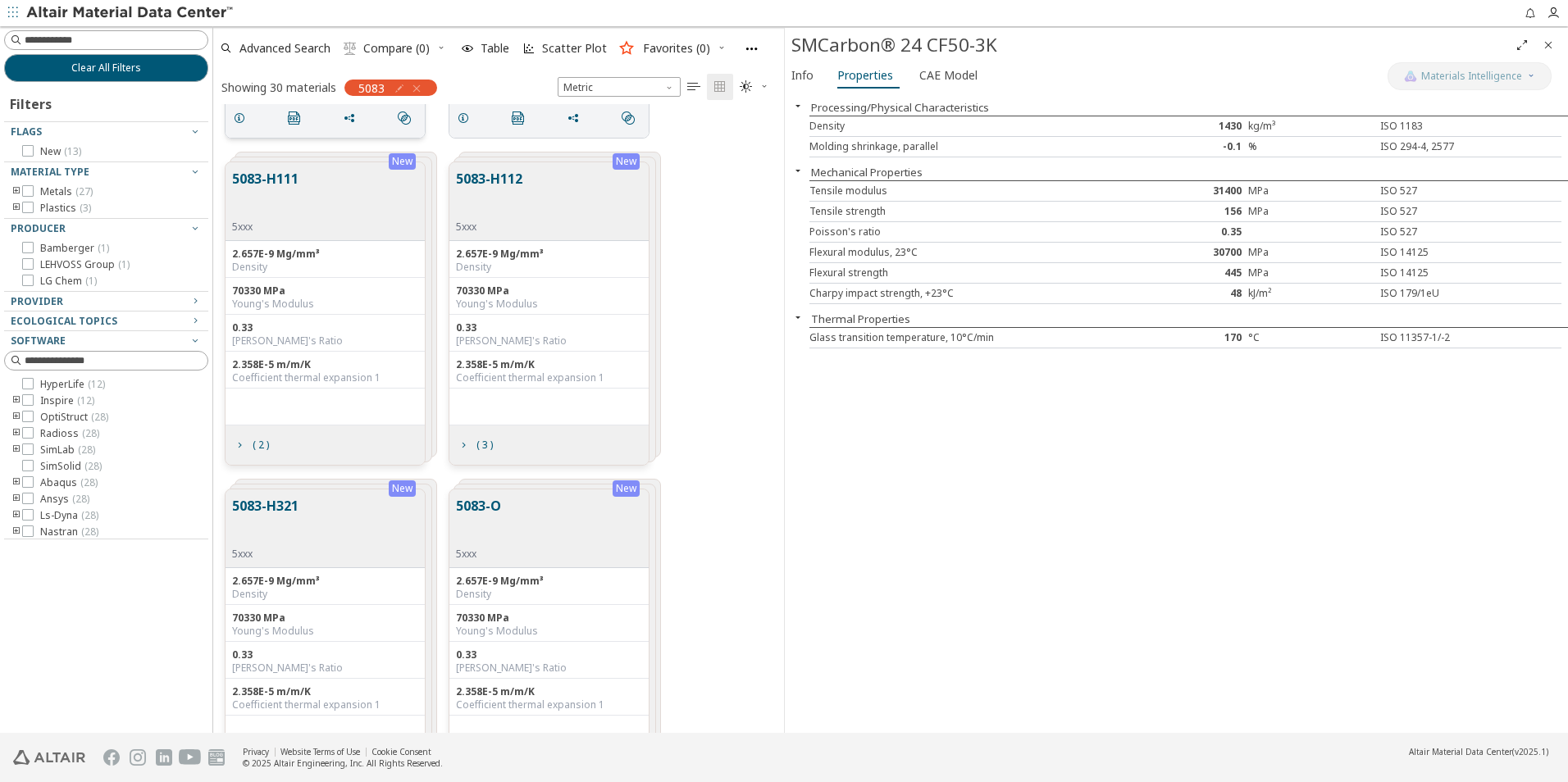
scroll to position [1313, 0]
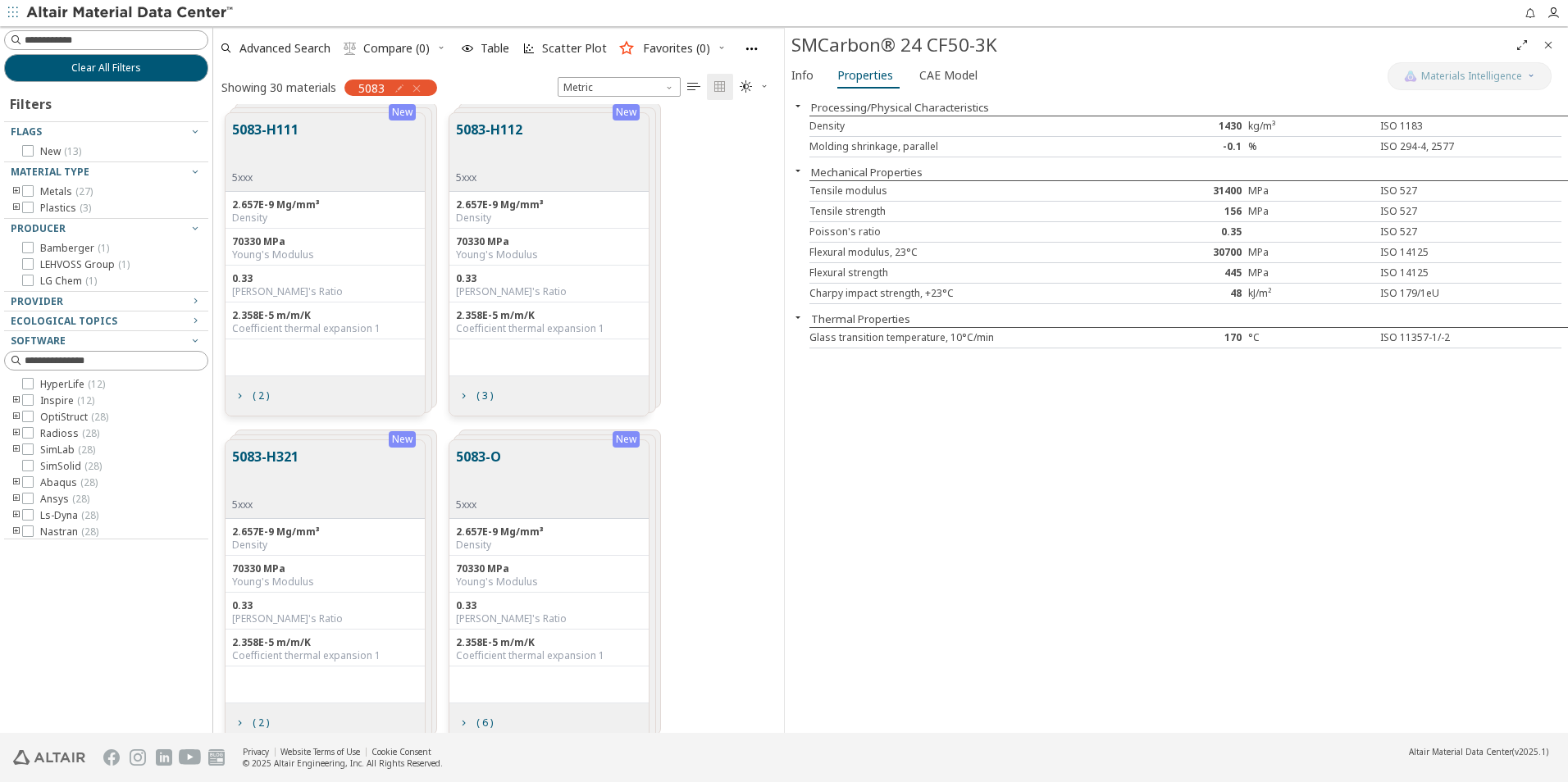
click at [387, 221] on div "Density" at bounding box center [325, 217] width 186 height 13
click at [330, 161] on div "5083-H111 5xxx" at bounding box center [324, 152] width 199 height 79
click at [350, 135] on div "5083-H111 5xxx" at bounding box center [324, 152] width 199 height 79
click at [244, 394] on icon "grid" at bounding box center [239, 396] width 13 height 13
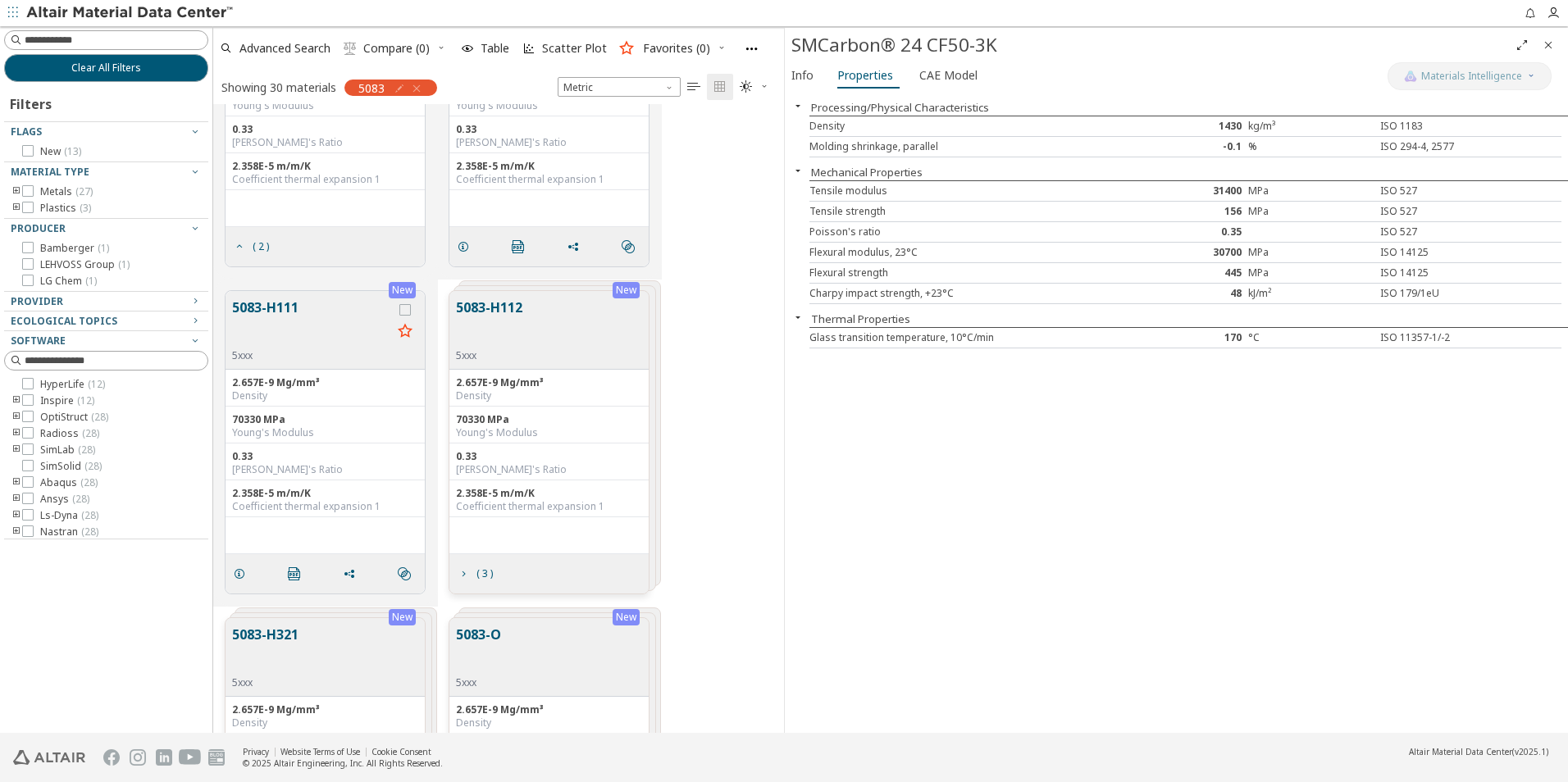
scroll to position [1476, 0]
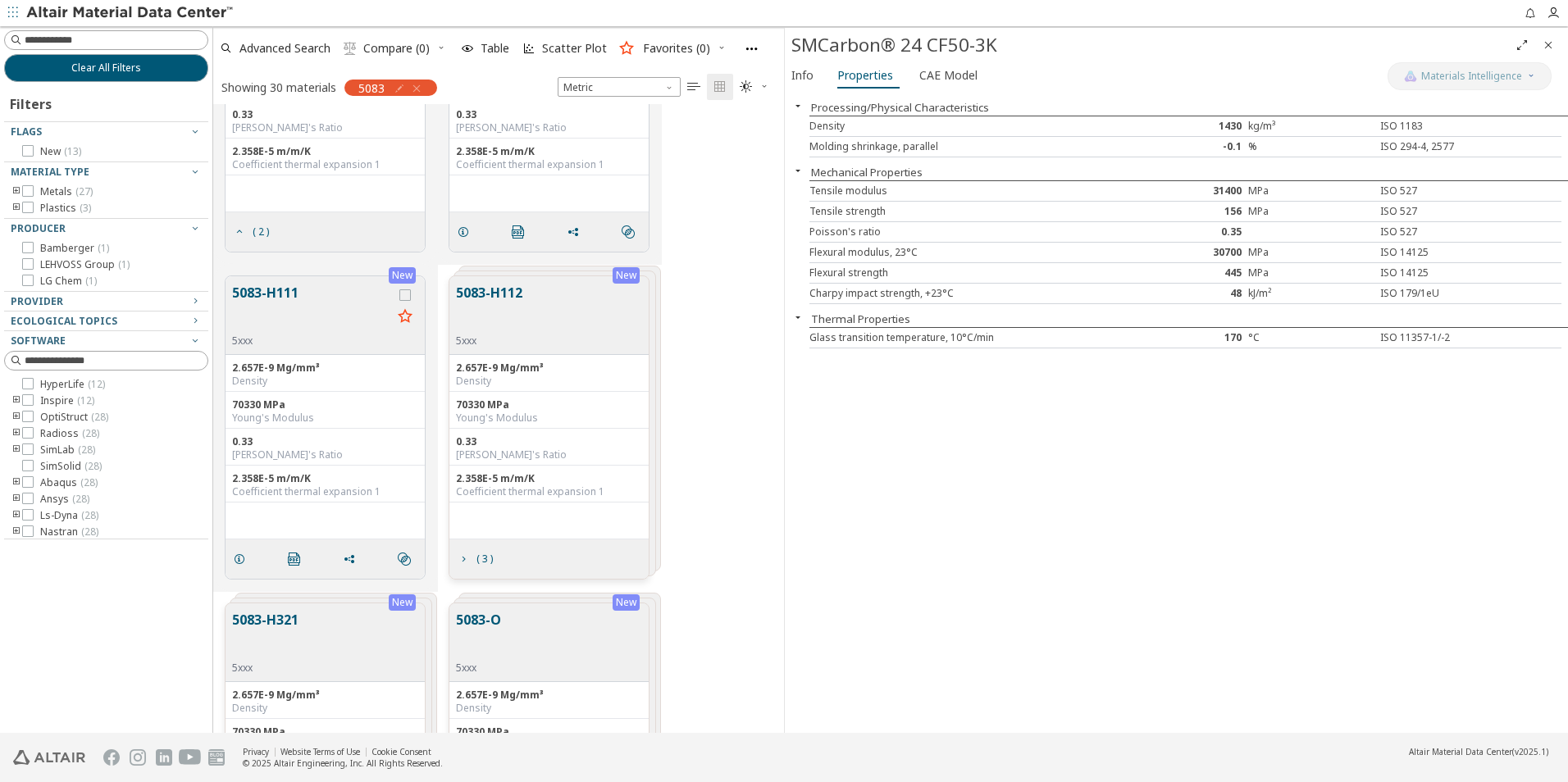
click at [559, 312] on div "5083-H112 5xxx" at bounding box center [549, 316] width 199 height 79
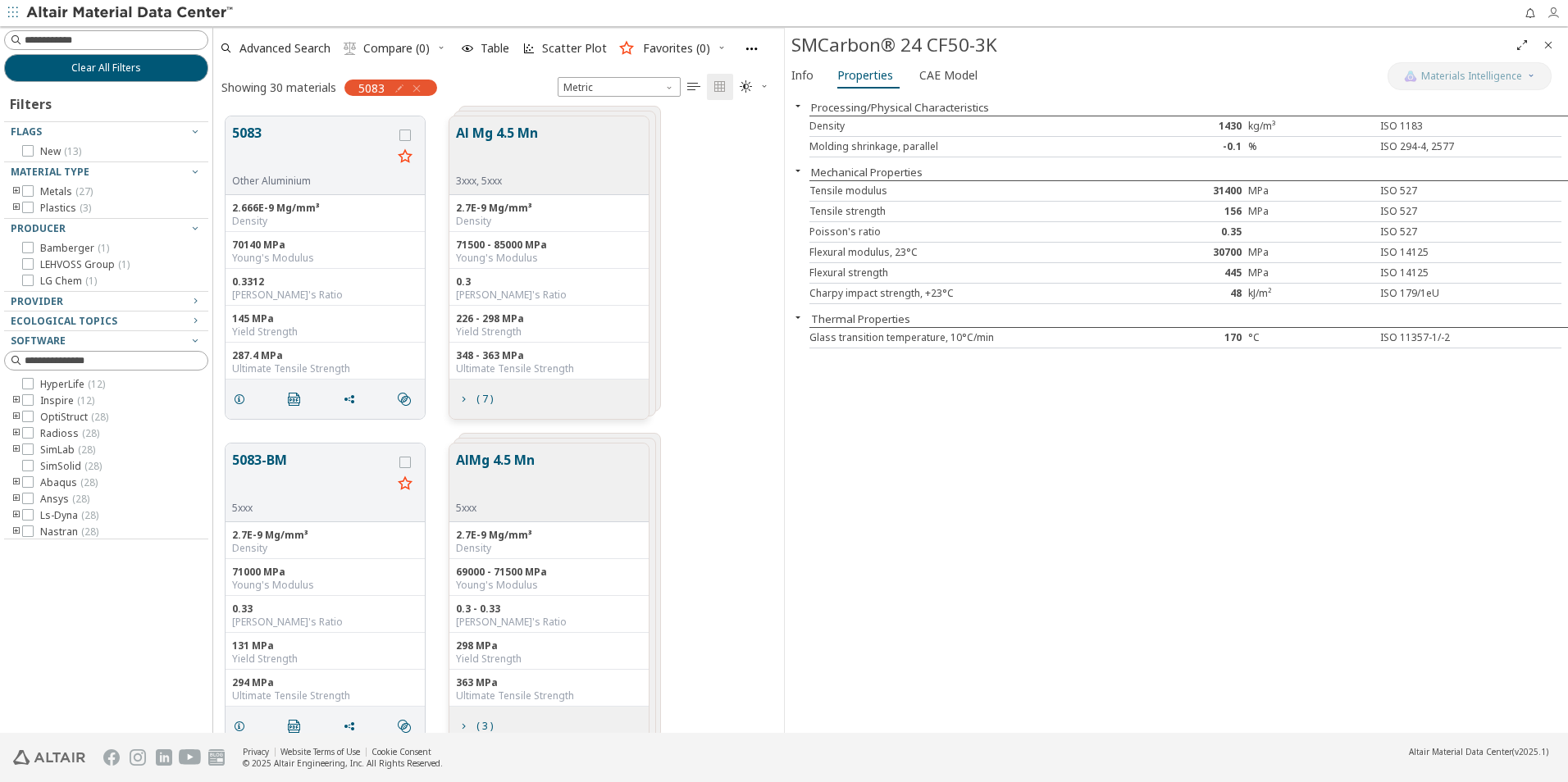
scroll to position [617, 558]
